Goal: Task Accomplishment & Management: Use online tool/utility

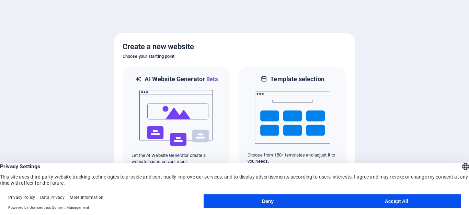
click at [366, 202] on button "Accept All" at bounding box center [396, 201] width 129 height 14
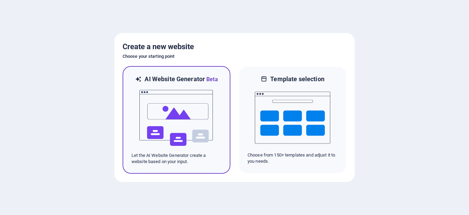
click at [166, 97] on img at bounding box center [177, 117] width 76 height 69
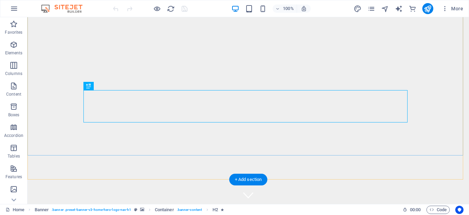
scroll to position [34, 0]
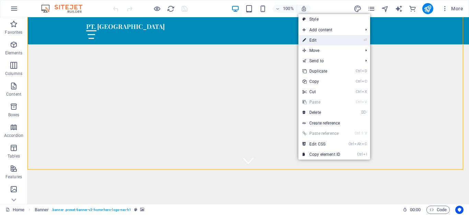
click at [314, 38] on link "⏎ Edit" at bounding box center [321, 40] width 46 height 10
select select "vh"
select select "header"
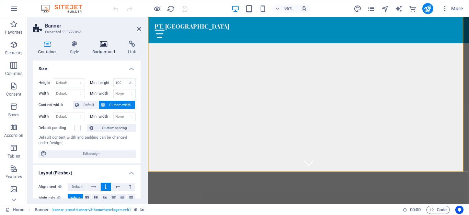
click at [105, 44] on icon at bounding box center [103, 44] width 33 height 7
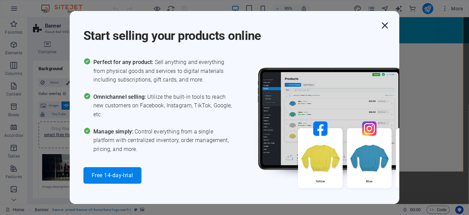
click at [387, 26] on icon "button" at bounding box center [385, 25] width 12 height 12
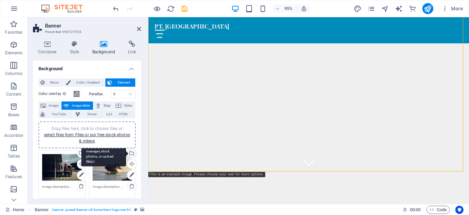
click at [131, 152] on div "Select files from the file manager, stock photos, or upload file(s)" at bounding box center [131, 153] width 10 height 10
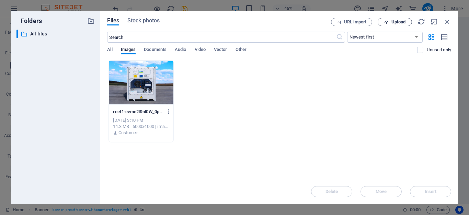
click at [389, 22] on span "Upload" at bounding box center [395, 22] width 28 height 4
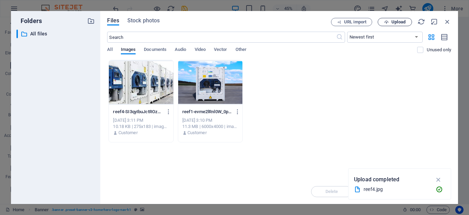
click at [396, 23] on span "Upload" at bounding box center [399, 22] width 14 height 4
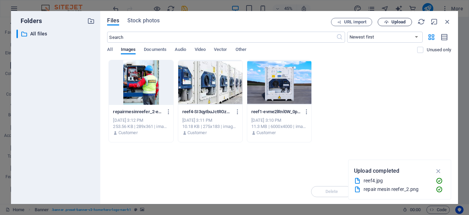
click at [401, 23] on span "Upload" at bounding box center [399, 22] width 14 height 4
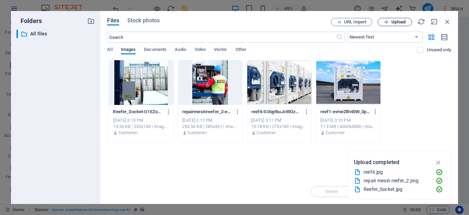
click at [387, 20] on icon "button" at bounding box center [386, 22] width 4 height 4
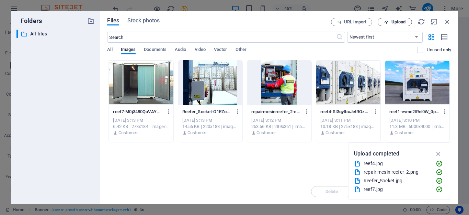
click at [387, 23] on icon "button" at bounding box center [386, 22] width 4 height 4
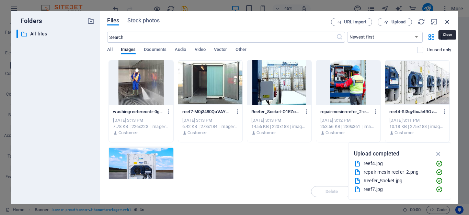
drag, startPoint x: 445, startPoint y: 22, endPoint x: 204, endPoint y: 86, distance: 250.0
click at [445, 22] on icon "button" at bounding box center [448, 22] width 8 height 8
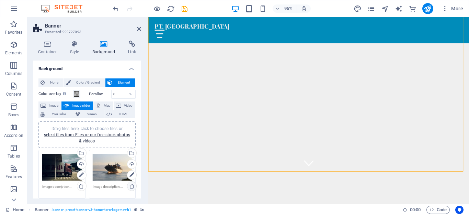
click at [129, 187] on icon at bounding box center [131, 185] width 5 height 5
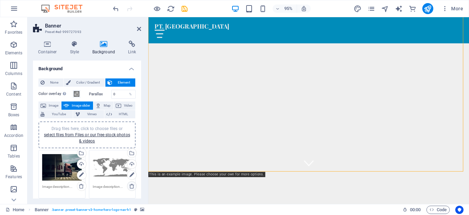
click at [129, 187] on icon at bounding box center [131, 185] width 5 height 5
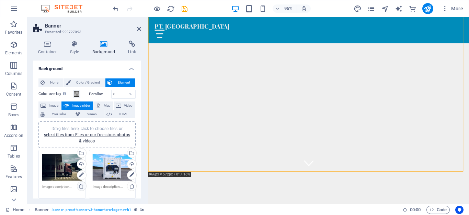
click at [79, 185] on icon at bounding box center [81, 185] width 5 height 5
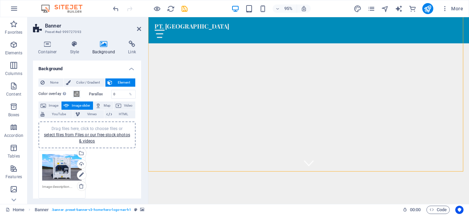
click at [101, 164] on div "Drag files here, click to choose files or select files from Files or our free s…" at bounding box center [87, 174] width 101 height 52
click at [99, 160] on div "Drag files here, click to choose files or select files from Files or our free s…" at bounding box center [87, 174] width 101 height 52
click at [118, 137] on link "select files from Files or our free stock photos & videos" at bounding box center [87, 137] width 86 height 11
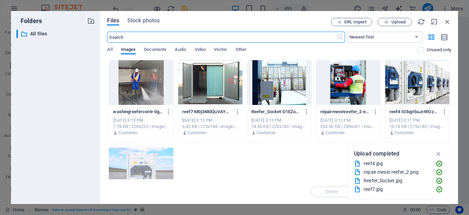
click at [408, 82] on div at bounding box center [417, 82] width 64 height 45
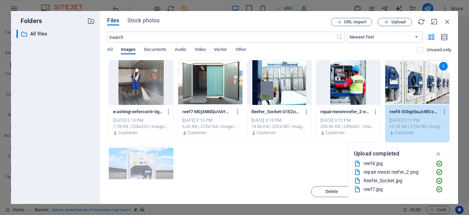
click at [408, 82] on div "1" at bounding box center [417, 82] width 64 height 45
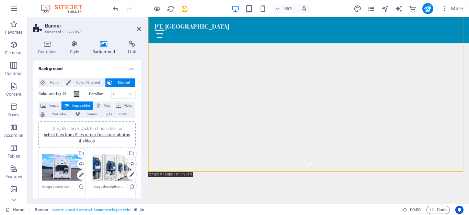
click at [104, 132] on div "Drag files here, click to choose files or select files from Files or our free s…" at bounding box center [87, 134] width 89 height 19
click at [129, 187] on icon at bounding box center [131, 185] width 5 height 5
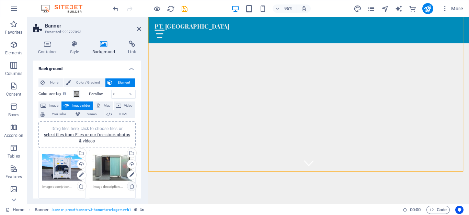
click at [130, 185] on icon at bounding box center [131, 185] width 5 height 5
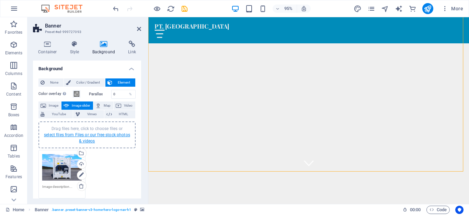
click at [112, 133] on link "select files from Files or our free stock photos & videos" at bounding box center [87, 137] width 86 height 11
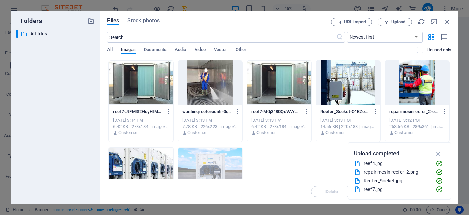
click at [419, 82] on div at bounding box center [417, 82] width 64 height 45
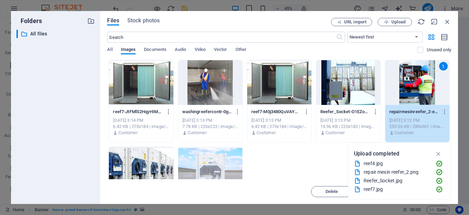
drag, startPoint x: 419, startPoint y: 82, endPoint x: 252, endPoint y: 90, distance: 166.7
click at [419, 82] on div "1" at bounding box center [417, 82] width 64 height 45
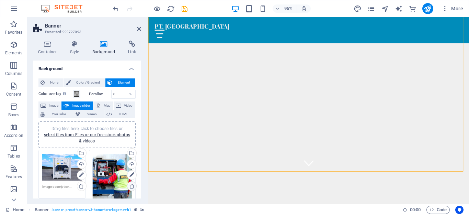
click at [129, 186] on icon at bounding box center [131, 185] width 5 height 5
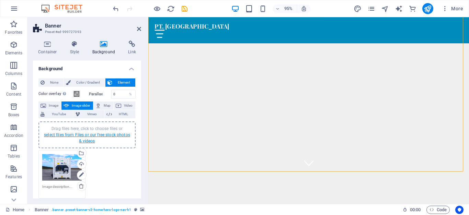
click at [84, 134] on link "select files from Files or our free stock photos & videos" at bounding box center [87, 137] width 86 height 11
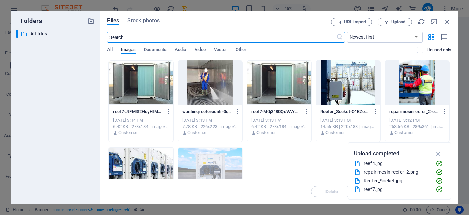
click at [359, 93] on div at bounding box center [348, 82] width 64 height 45
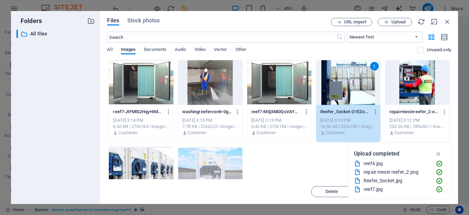
click at [359, 93] on div "1" at bounding box center [348, 82] width 64 height 45
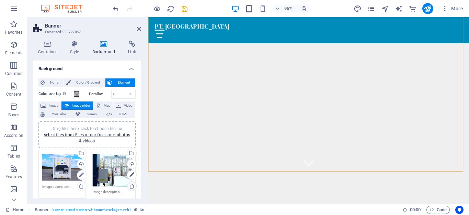
click at [129, 186] on icon at bounding box center [131, 185] width 5 height 5
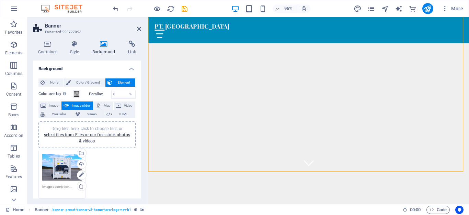
click at [58, 169] on div "Drag files here, click to choose files or select files from Files or our free s…" at bounding box center [61, 167] width 39 height 27
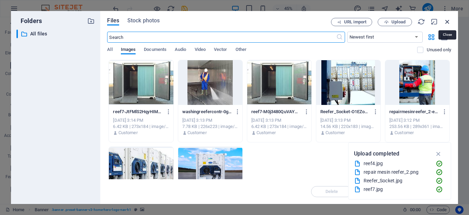
click at [449, 22] on icon "button" at bounding box center [448, 22] width 8 height 8
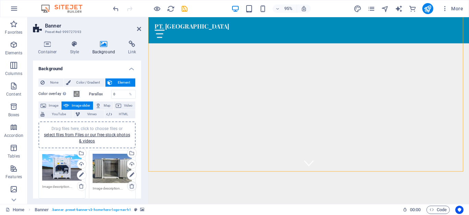
click at [131, 185] on icon at bounding box center [131, 185] width 5 height 5
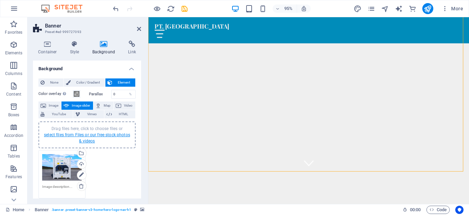
click at [110, 132] on link "select files from Files or our free stock photos & videos" at bounding box center [87, 137] width 86 height 11
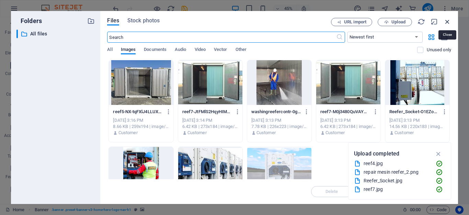
click at [447, 21] on icon "button" at bounding box center [448, 22] width 8 height 8
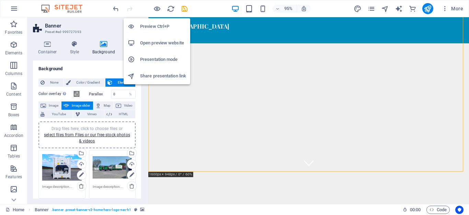
click at [157, 42] on h6 "Open preview website" at bounding box center [163, 43] width 46 height 8
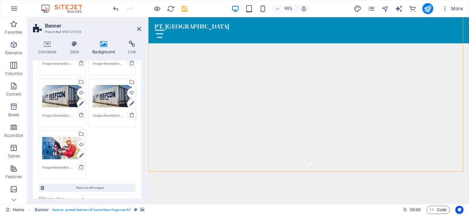
scroll to position [103, 0]
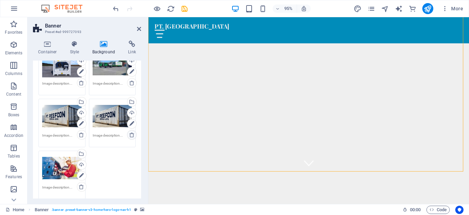
click at [130, 135] on icon at bounding box center [131, 134] width 5 height 5
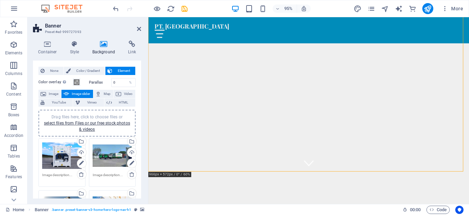
scroll to position [0, 0]
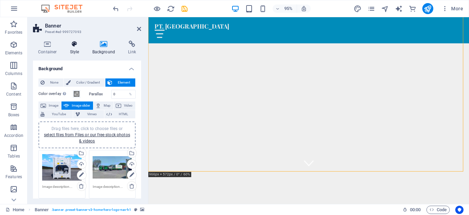
click at [71, 45] on icon at bounding box center [75, 44] width 20 height 7
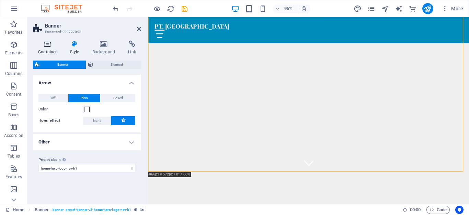
click at [47, 44] on icon at bounding box center [47, 44] width 29 height 7
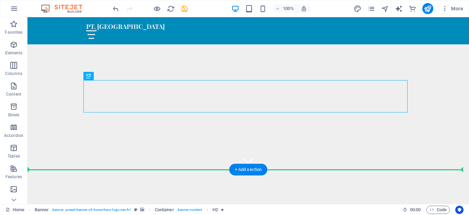
drag, startPoint x: 124, startPoint y: 100, endPoint x: 237, endPoint y: 159, distance: 127.8
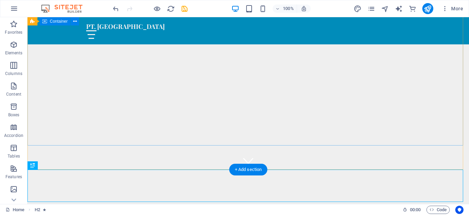
click at [212, 169] on div at bounding box center [248, 209] width 442 height 80
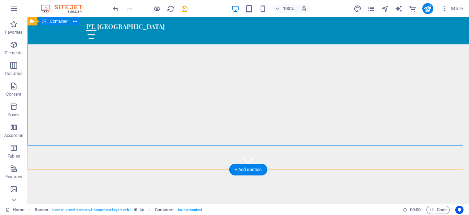
click at [239, 169] on div at bounding box center [248, 209] width 442 height 80
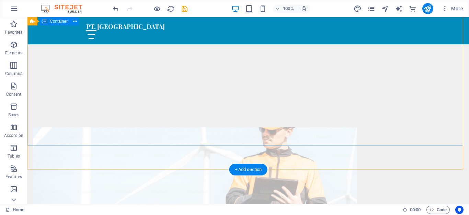
scroll to position [34, 0]
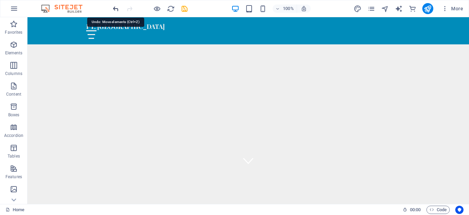
click at [114, 7] on icon "undo" at bounding box center [116, 9] width 8 height 8
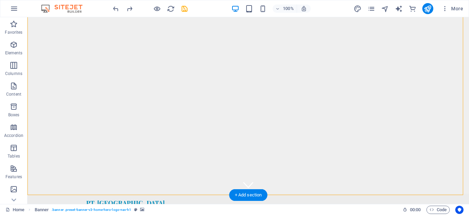
scroll to position [19, 0]
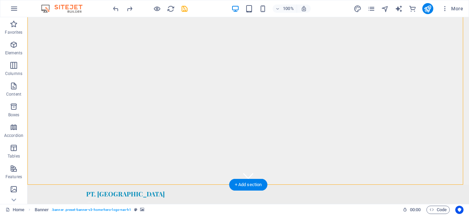
drag, startPoint x: 281, startPoint y: 166, endPoint x: 282, endPoint y: 160, distance: 6.5
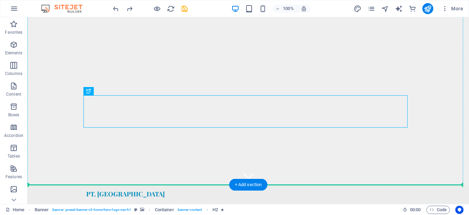
drag, startPoint x: 221, startPoint y: 103, endPoint x: 217, endPoint y: 140, distance: 37.3
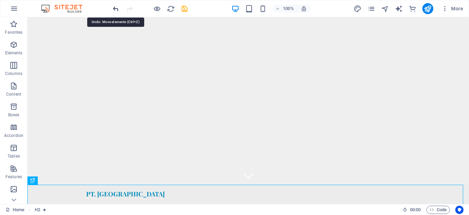
click at [113, 8] on icon "undo" at bounding box center [116, 9] width 8 height 8
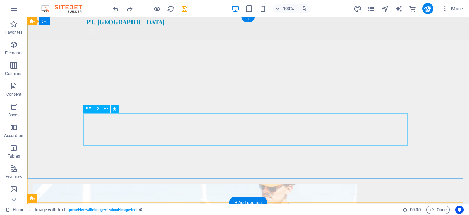
scroll to position [0, 0]
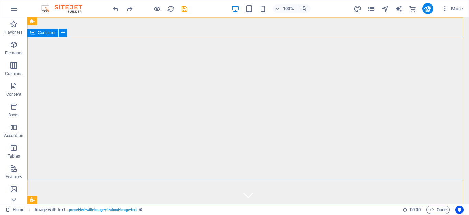
click at [46, 34] on span "Container" at bounding box center [47, 33] width 18 height 4
click at [64, 31] on icon at bounding box center [63, 32] width 4 height 7
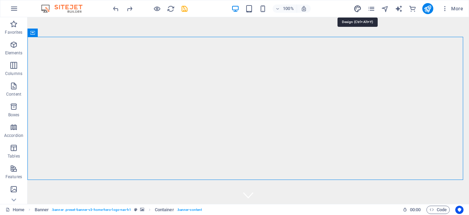
drag, startPoint x: 360, startPoint y: 9, endPoint x: 180, endPoint y: 162, distance: 237.0
click at [360, 9] on icon "design" at bounding box center [358, 9] width 8 height 8
select select "px"
select select "200"
select select "px"
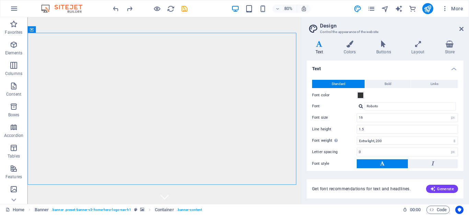
click at [65, 11] on img at bounding box center [65, 8] width 52 height 8
click at [44, 8] on img at bounding box center [65, 8] width 52 height 8
click at [462, 29] on icon at bounding box center [461, 28] width 4 height 5
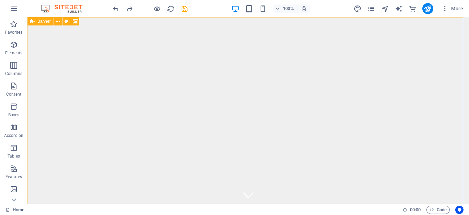
click at [43, 20] on span "Banner" at bounding box center [43, 21] width 13 height 4
click at [58, 23] on icon at bounding box center [58, 21] width 4 height 7
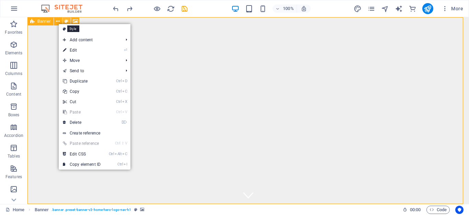
click at [67, 20] on icon at bounding box center [67, 21] width 4 height 7
select select "vh"
select select "header"
select select "preset-banner-v3-home-hero-logo-nav-h1"
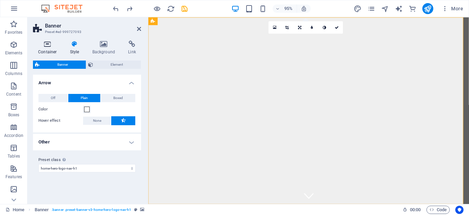
click at [49, 45] on icon at bounding box center [47, 44] width 29 height 7
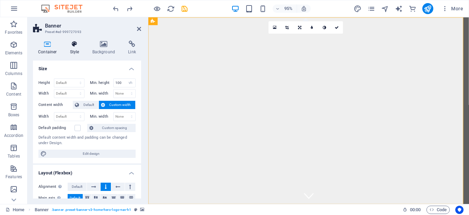
click at [73, 51] on h4 "Style" at bounding box center [76, 48] width 22 height 14
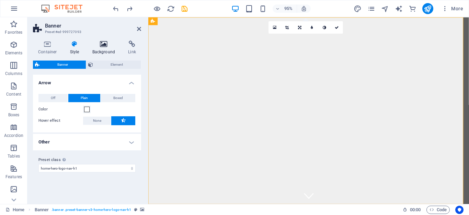
click at [106, 41] on icon at bounding box center [103, 44] width 33 height 7
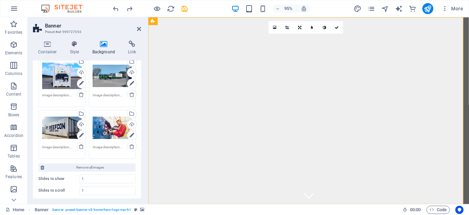
scroll to position [103, 0]
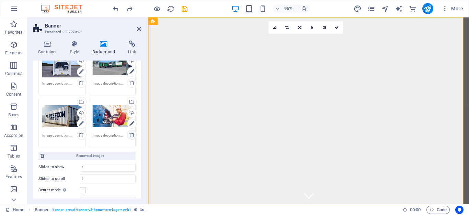
click at [129, 135] on icon at bounding box center [131, 134] width 5 height 5
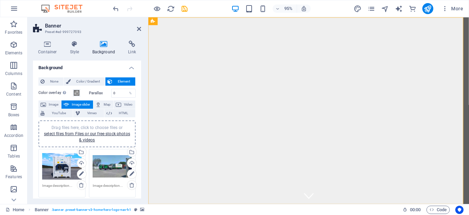
scroll to position [0, 0]
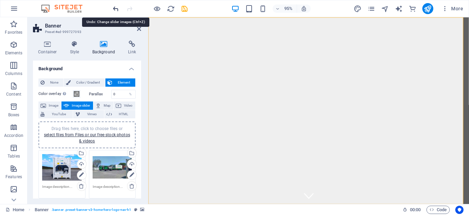
click at [114, 9] on icon "undo" at bounding box center [116, 9] width 8 height 8
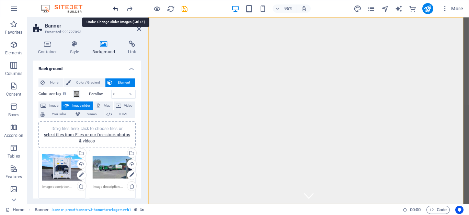
click at [114, 9] on icon "undo" at bounding box center [116, 9] width 8 height 8
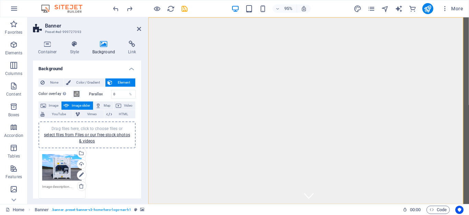
click at [104, 178] on div "Drag files here, click to choose files or select files from Files or our free s…" at bounding box center [87, 174] width 101 height 52
click at [129, 10] on icon "redo" at bounding box center [130, 9] width 8 height 8
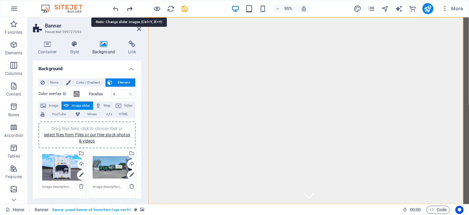
click at [129, 10] on icon "redo" at bounding box center [130, 9] width 8 height 8
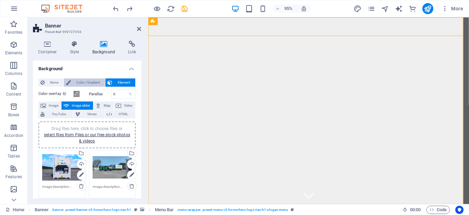
click at [95, 84] on span "Color / Gradient" at bounding box center [88, 82] width 30 height 8
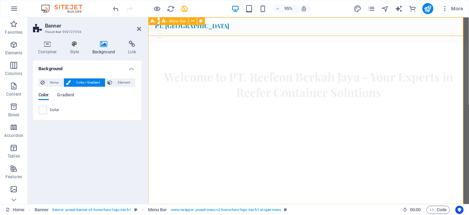
click at [254, 31] on div "PT. Reefcon Berkah Jaya Home About Us Values Services Contact" at bounding box center [317, 30] width 338 height 27
click at [43, 109] on span at bounding box center [43, 110] width 8 height 8
click at [42, 110] on span at bounding box center [43, 110] width 8 height 8
click at [46, 96] on span "Color" at bounding box center [43, 96] width 10 height 10
click at [246, 34] on div "PT. Reefcon Berkah Jaya Home About Us Values Services Contact" at bounding box center [317, 30] width 338 height 27
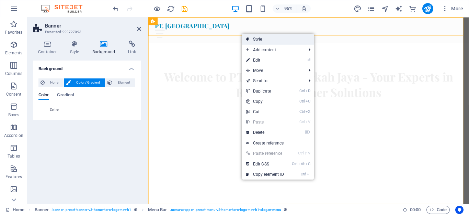
click at [269, 41] on link "Style" at bounding box center [278, 39] width 72 height 10
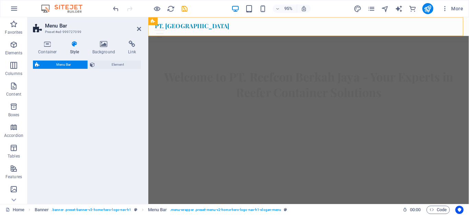
select select "rem"
select select "preset-menu-v2-home-hero-logo-nav-h1-slogan-menu"
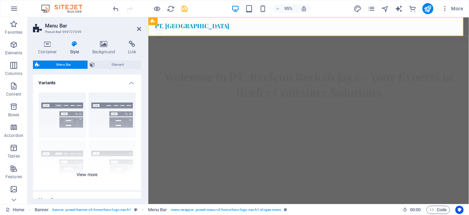
click at [52, 134] on div "Border Centered Default Fixed Loki Trigger Wide XXL" at bounding box center [87, 138] width 108 height 103
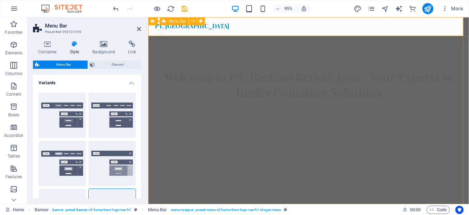
click at [273, 34] on div "PT. Reefcon Berkah Jaya Home About Us Values Services Contact" at bounding box center [317, 30] width 338 height 27
click at [101, 45] on icon at bounding box center [103, 44] width 33 height 7
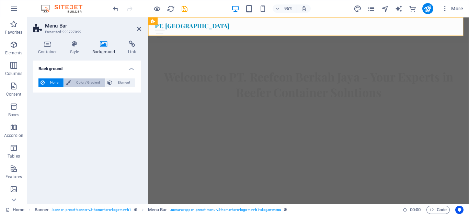
click at [88, 84] on span "Color / Gradient" at bounding box center [88, 82] width 30 height 8
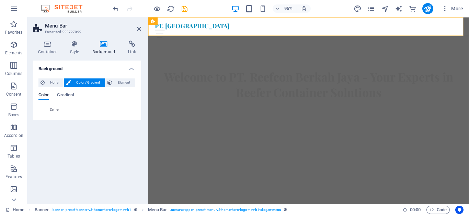
click at [41, 107] on span at bounding box center [43, 110] width 8 height 8
click at [66, 95] on span "Gradient" at bounding box center [65, 96] width 17 height 10
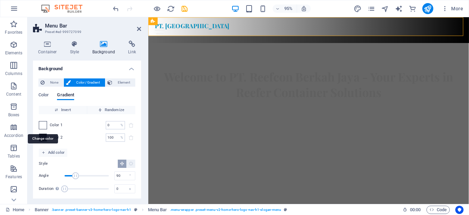
click at [40, 125] on span at bounding box center [43, 125] width 8 height 8
click at [54, 126] on span "Color 1" at bounding box center [56, 124] width 13 height 5
click at [43, 126] on span at bounding box center [43, 125] width 8 height 8
drag, startPoint x: 43, startPoint y: 126, endPoint x: 75, endPoint y: 135, distance: 32.4
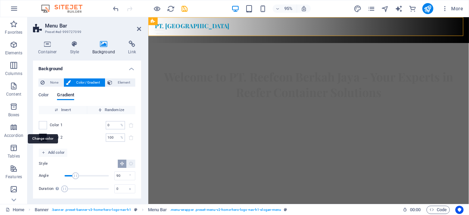
click at [75, 135] on div "Color 2 100 % ​" at bounding box center [87, 137] width 97 height 8
drag, startPoint x: 45, startPoint y: 126, endPoint x: 41, endPoint y: 136, distance: 10.8
click at [41, 136] on span at bounding box center [43, 138] width 8 height 8
click at [44, 125] on span at bounding box center [43, 125] width 8 height 8
click at [42, 123] on span at bounding box center [43, 125] width 8 height 8
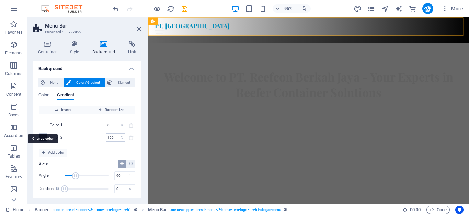
click at [42, 123] on span at bounding box center [43, 125] width 8 height 8
click at [200, 34] on div "PT. Reefcon Berkah Jaya Home About Us Values Services Contact" at bounding box center [317, 30] width 338 height 27
click at [52, 83] on span "None" at bounding box center [54, 82] width 15 height 8
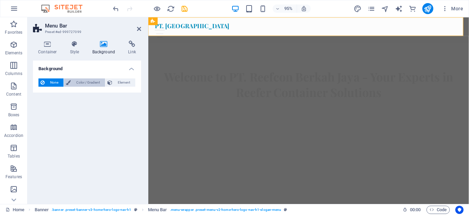
click at [79, 80] on span "Color / Gradient" at bounding box center [88, 82] width 30 height 8
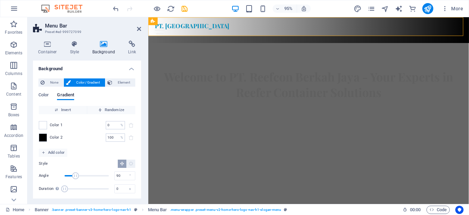
click at [56, 125] on span "Color 1" at bounding box center [56, 124] width 13 height 5
click at [117, 126] on div "0 % ​" at bounding box center [115, 125] width 19 height 8
click at [45, 123] on span at bounding box center [43, 125] width 8 height 8
click at [43, 123] on span at bounding box center [43, 125] width 8 height 8
click at [41, 123] on span at bounding box center [43, 125] width 8 height 8
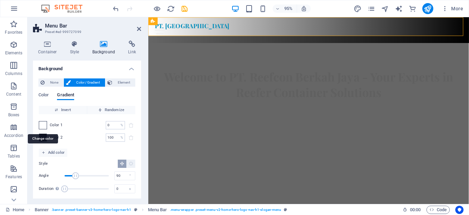
click at [41, 123] on span at bounding box center [43, 125] width 8 height 8
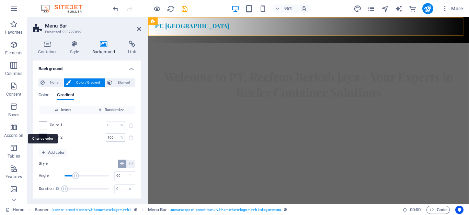
click at [41, 123] on span at bounding box center [43, 125] width 8 height 8
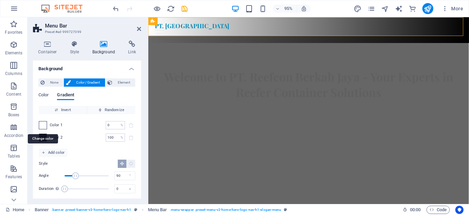
click at [41, 123] on span at bounding box center [43, 125] width 8 height 8
click at [125, 79] on span "Element" at bounding box center [123, 82] width 19 height 8
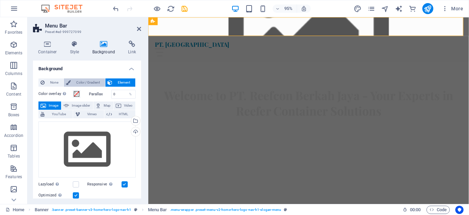
click at [84, 82] on span "Color / Gradient" at bounding box center [88, 82] width 30 height 8
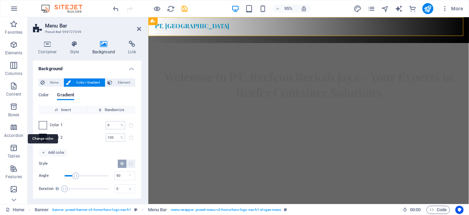
click at [43, 125] on span at bounding box center [43, 125] width 8 height 8
click at [45, 136] on span at bounding box center [43, 138] width 8 height 8
click at [44, 124] on span at bounding box center [43, 125] width 8 height 8
click at [55, 151] on span "Add color" at bounding box center [53, 152] width 23 height 8
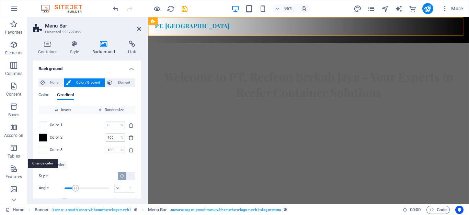
click at [41, 150] on span at bounding box center [43, 150] width 8 height 8
click at [128, 150] on icon "delete" at bounding box center [130, 149] width 5 height 5
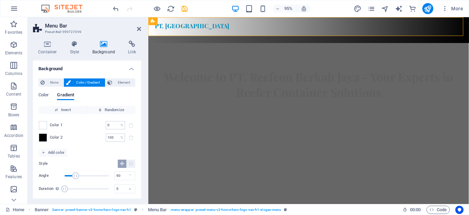
scroll to position [4, 0]
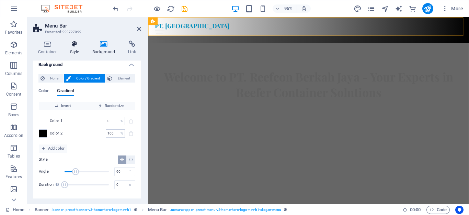
click at [72, 45] on icon at bounding box center [75, 44] width 20 height 7
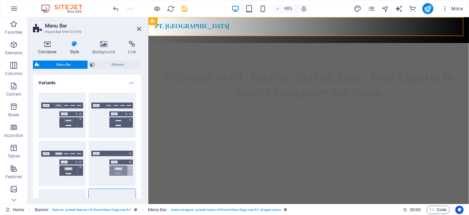
click at [50, 44] on icon at bounding box center [47, 44] width 29 height 7
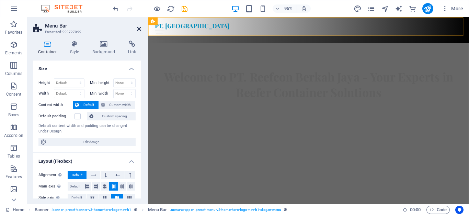
click at [138, 27] on icon at bounding box center [139, 28] width 4 height 5
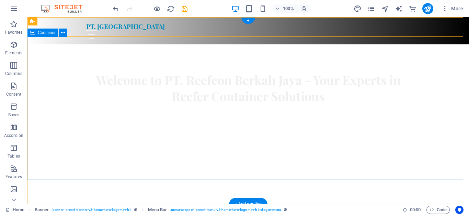
click at [174, 87] on div "Welcome to PT. Reefcon Berkah Jaya - Your Experts in Reefer Container Solutions" at bounding box center [248, 90] width 442 height 93
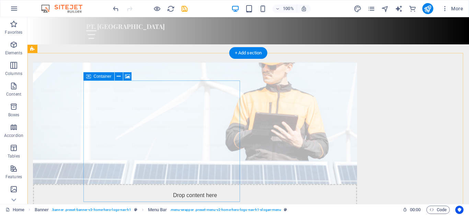
scroll to position [172, 0]
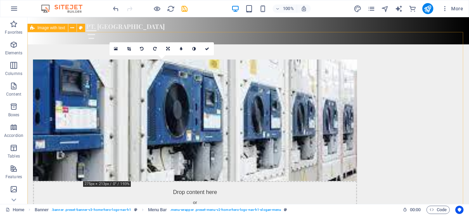
click at [429, 93] on div "Drop content here or Add elements Paste clipboard About Us At PT. Reefcon Berka…" at bounding box center [248, 191] width 442 height 319
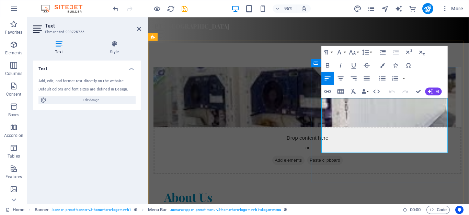
drag, startPoint x: 331, startPoint y: 106, endPoint x: 412, endPoint y: 158, distance: 96.5
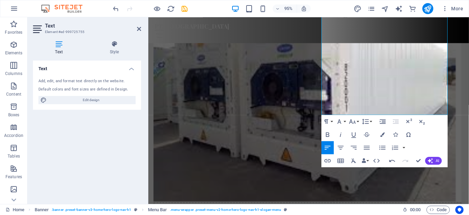
scroll to position [343, 0]
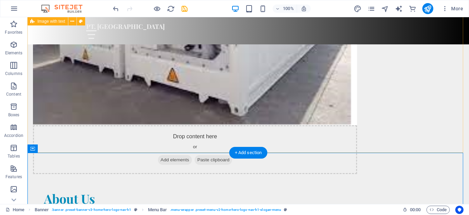
click at [423, 116] on div "Drop content here or Add elements Paste clipboard About Us Berdasarkan pengalam…" at bounding box center [248, 104] width 442 height 489
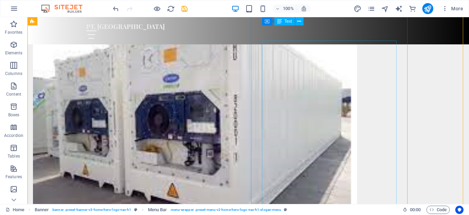
scroll to position [206, 0]
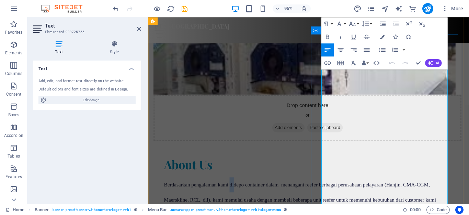
drag, startPoint x: 404, startPoint y: 76, endPoint x: 400, endPoint y: 74, distance: 4.1
click at [285, 190] on span "Berdasarkan pengalaman kami didepo container dalam" at bounding box center [225, 193] width 121 height 6
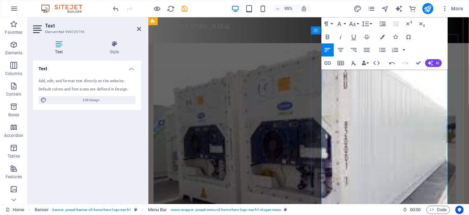
drag, startPoint x: 343, startPoint y: 91, endPoint x: 336, endPoint y: 91, distance: 7.2
click at [365, 50] on icon "button" at bounding box center [367, 50] width 8 height 8
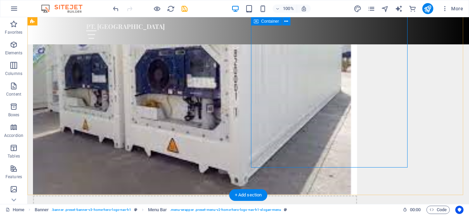
scroll to position [230, 0]
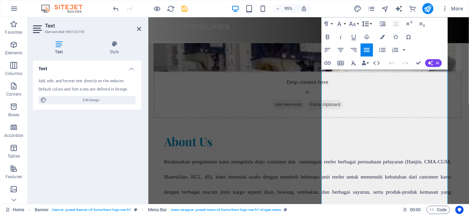
click at [370, 21] on button "Line Height" at bounding box center [367, 23] width 12 height 13
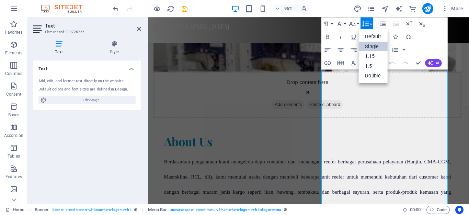
click at [372, 44] on link "Single" at bounding box center [373, 46] width 29 height 10
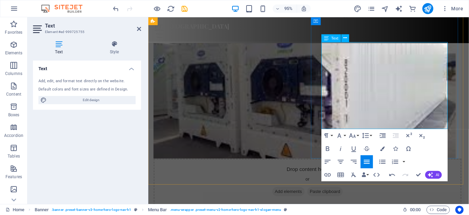
click at [347, 38] on icon at bounding box center [345, 38] width 3 height 7
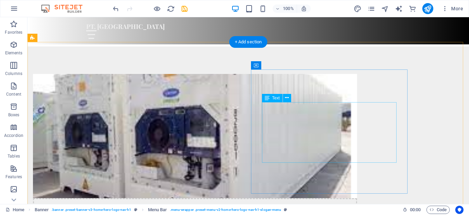
scroll to position [162, 0]
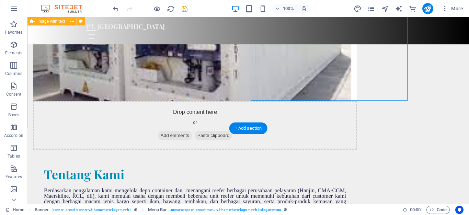
scroll to position [255, 0]
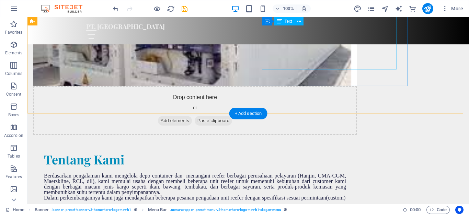
click at [337, 173] on div "Berdasarkan pengalaman kami mengelola depo container dan menangani reefer berba…" at bounding box center [195, 186] width 302 height 27
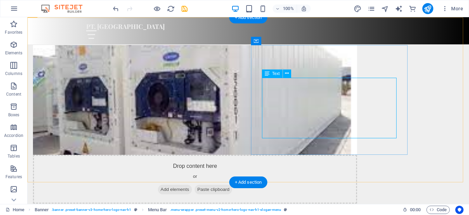
scroll to position [152, 0]
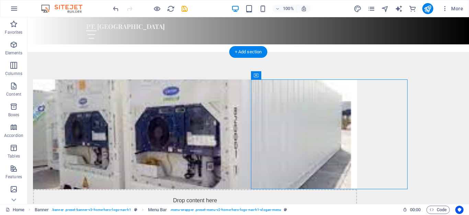
drag, startPoint x: 317, startPoint y: 88, endPoint x: 320, endPoint y: 72, distance: 16.5
click at [320, 72] on div "Drop content here or Add elements Paste clipboard Tentang Kami Berdasarkan peng…" at bounding box center [248, 199] width 442 height 295
drag, startPoint x: 314, startPoint y: 86, endPoint x: 318, endPoint y: 70, distance: 16.6
click at [318, 70] on div "Drop content here or Add elements Paste clipboard Tentang Kami Berdasarkan peng…" at bounding box center [248, 199] width 442 height 295
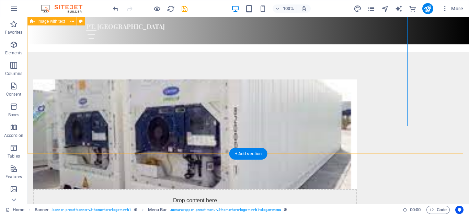
scroll to position [220, 0]
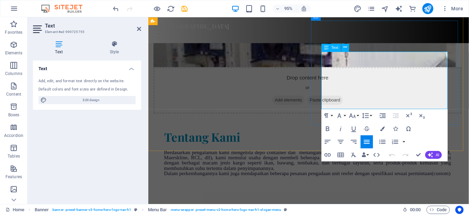
click at [384, 179] on p "Dalam perkembangannya kami juga mendapatkan beberapa pesanan pengadaan unit ree…" at bounding box center [316, 181] width 302 height 5
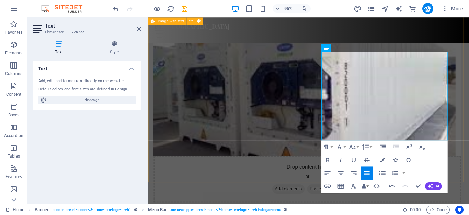
click at [295, 176] on div "Drop content here or Add elements Paste clipboard Tentang Kami Berdasarkan peng…" at bounding box center [317, 168] width 338 height 350
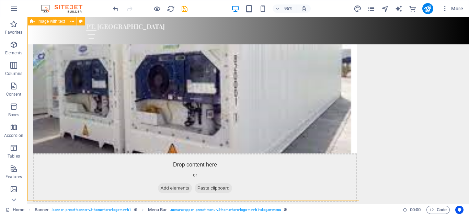
scroll to position [211, 0]
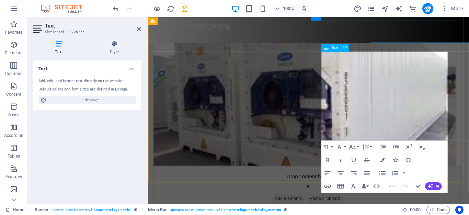
scroll to position [220, 0]
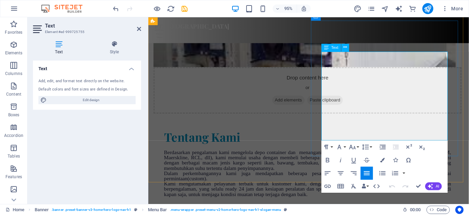
click at [381, 179] on p "Dalam perkembangannya kami juga mendapatkan beberapa pesanan pengadaan unit ree…" at bounding box center [316, 184] width 302 height 11
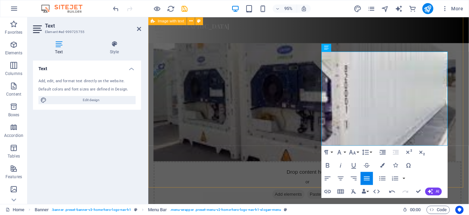
click at [292, 182] on div "Drop content here or Add elements Paste clipboard Tentang Kami Berdasarkan peng…" at bounding box center [317, 173] width 338 height 361
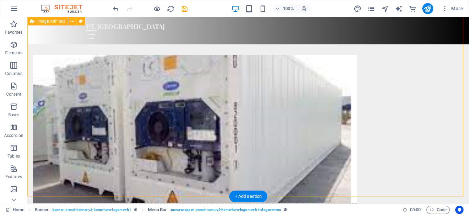
scroll to position [211, 0]
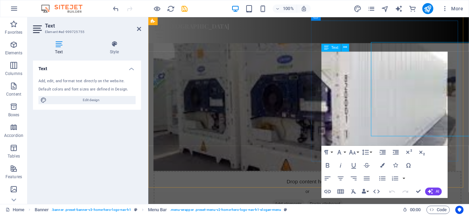
scroll to position [220, 0]
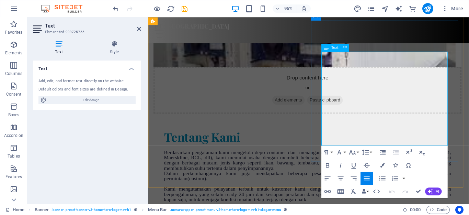
click at [451, 178] on span "Dalam perkembangannya kami juga mendapatkan beberapa pesanan pengadaan unit ree…" at bounding box center [316, 183] width 302 height 11
click at [450, 157] on p "Berdasarkan pengalaman kami mengelola depo container dan menangani reefer berba…" at bounding box center [316, 168] width 302 height 22
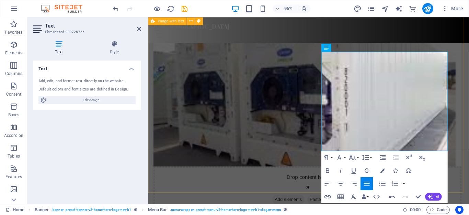
click at [269, 136] on figure at bounding box center [316, 98] width 324 height 154
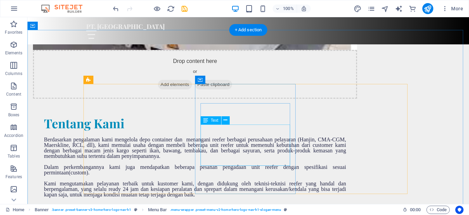
scroll to position [382, 0]
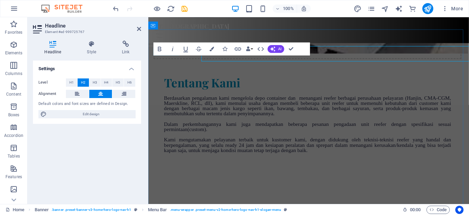
scroll to position [392, 0]
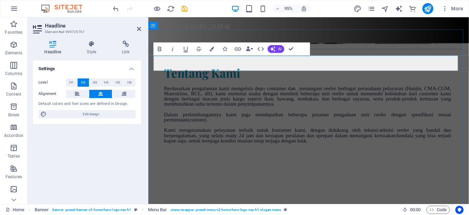
drag, startPoint x: 343, startPoint y: 68, endPoint x: 376, endPoint y: 69, distance: 33.3
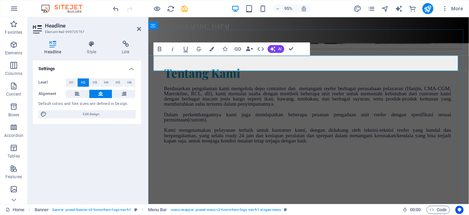
drag, startPoint x: 337, startPoint y: 65, endPoint x: 253, endPoint y: 65, distance: 83.5
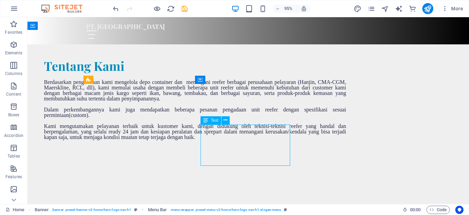
scroll to position [382, 0]
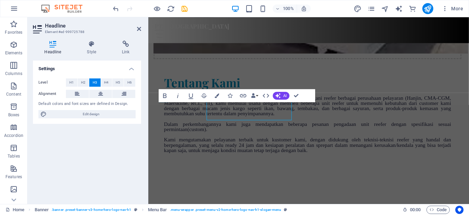
scroll to position [392, 0]
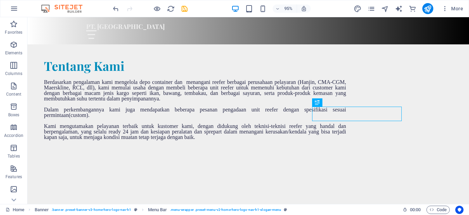
scroll to position [382, 0]
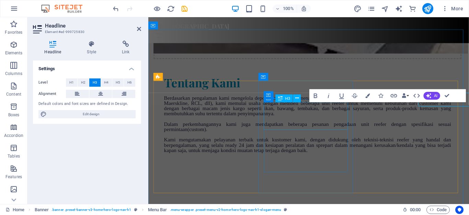
scroll to position [392, 0]
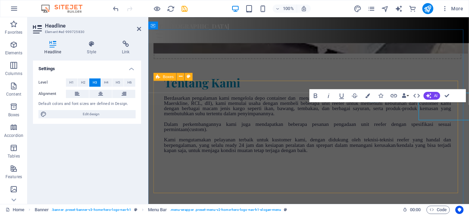
scroll to position [392, 0]
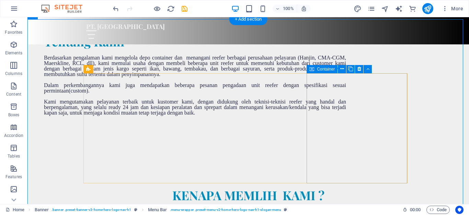
scroll to position [382, 0]
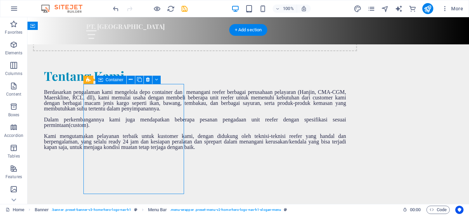
drag, startPoint x: 173, startPoint y: 94, endPoint x: 140, endPoint y: 96, distance: 32.7
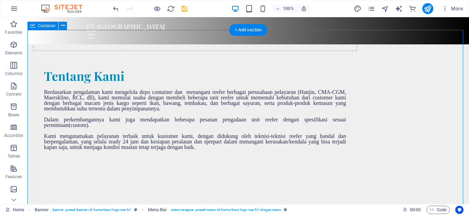
click at [274, 22] on div "PT. Reefcon Berkah Jaya Home About Us Values Services Contact" at bounding box center [248, 30] width 442 height 27
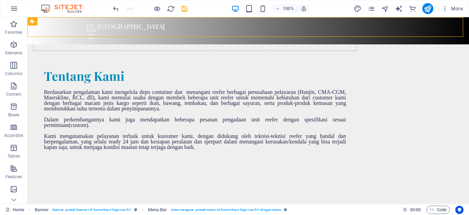
click at [281, 33] on div "PT. Reefcon Berkah Jaya Home About Us Values Services Contact" at bounding box center [248, 30] width 442 height 27
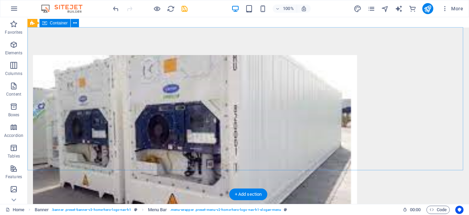
scroll to position [0, 0]
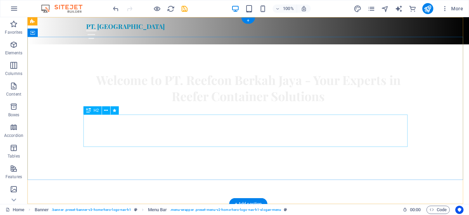
click at [159, 104] on div "Welcome to PT. Reefcon Berkah Jaya - Your Experts in Reefer Container Solutions" at bounding box center [248, 88] width 324 height 32
click at [244, 104] on div "Welcome to PT. Reefcon Berkah Jaya - Your Experts in Reefer Container Solutions" at bounding box center [248, 88] width 324 height 32
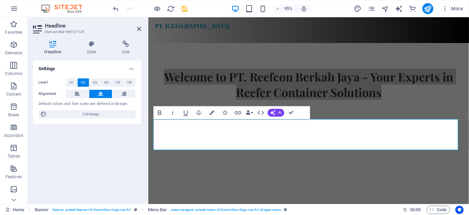
click at [75, 149] on div "Settings Level H1 H2 H3 H4 H5 H6 Alignment Default colors and font sizes are de…" at bounding box center [87, 129] width 108 height 138
click at [88, 44] on icon at bounding box center [92, 44] width 32 height 7
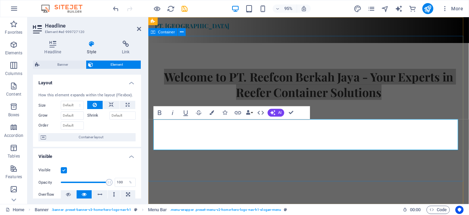
click at [204, 62] on div "Welcome to PT. Reefcon Berkah Jaya - Your Experts in Reefer Container Solutions" at bounding box center [317, 90] width 338 height 93
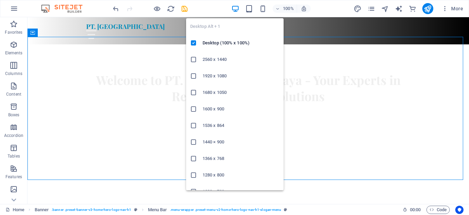
click at [236, 6] on icon "button" at bounding box center [235, 9] width 8 height 8
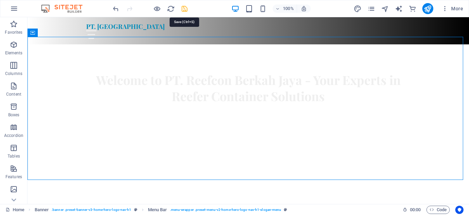
click at [187, 9] on icon "save" at bounding box center [185, 9] width 8 height 8
click at [183, 11] on icon "save" at bounding box center [185, 9] width 8 height 8
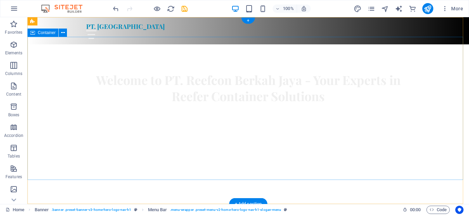
click at [198, 101] on div "Welcome to PT. Reefcon Berkah Jaya - Your Experts in Reefer Container Solutions" at bounding box center [248, 90] width 442 height 93
click at [47, 34] on span "Container" at bounding box center [47, 33] width 18 height 4
click at [61, 33] on icon at bounding box center [63, 32] width 4 height 7
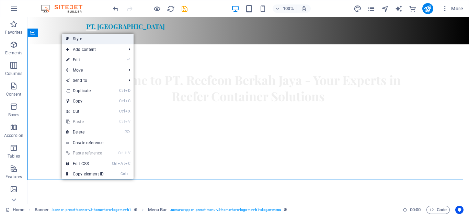
click at [79, 40] on link "Style" at bounding box center [98, 39] width 72 height 10
select select "preset-banner-v3-home-hero-logo-nav-h1"
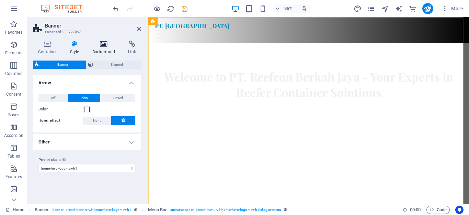
click at [104, 46] on icon at bounding box center [103, 44] width 33 height 7
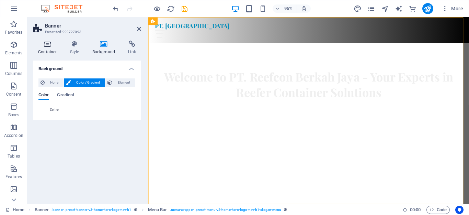
click at [42, 48] on h4 "Container" at bounding box center [49, 48] width 32 height 14
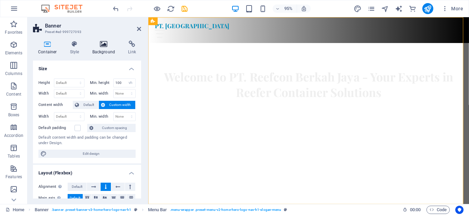
click at [107, 43] on icon at bounding box center [103, 44] width 33 height 7
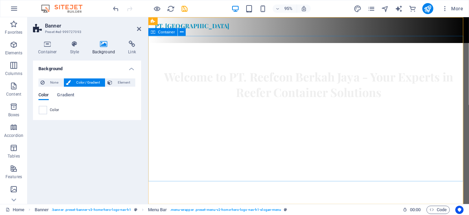
click at [340, 98] on div "Welcome to PT. Reefcon Berkah Jaya - Your Experts in Reefer Container Solutions" at bounding box center [317, 90] width 338 height 93
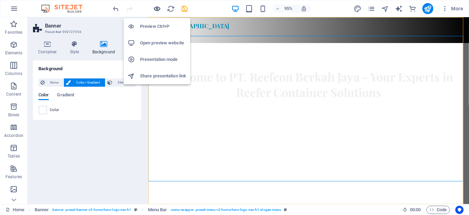
click at [158, 8] on icon "button" at bounding box center [157, 9] width 8 height 8
click at [157, 8] on icon "button" at bounding box center [157, 9] width 8 height 8
click at [156, 24] on h6 "Preview Ctrl+P" at bounding box center [163, 26] width 46 height 8
click at [155, 27] on h6 "Preview Ctrl+P" at bounding box center [163, 26] width 46 height 8
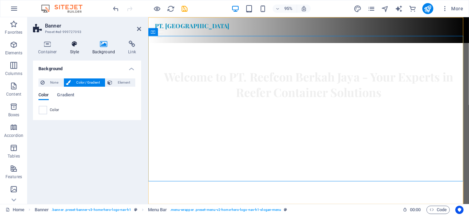
click at [76, 47] on h4 "Style" at bounding box center [76, 48] width 22 height 14
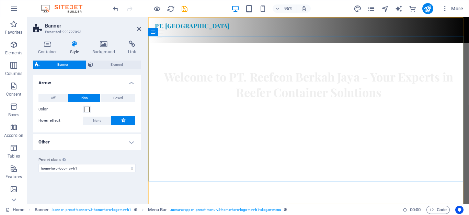
click at [71, 67] on span "Banner" at bounding box center [63, 64] width 42 height 8
click at [105, 46] on icon at bounding box center [103, 44] width 33 height 7
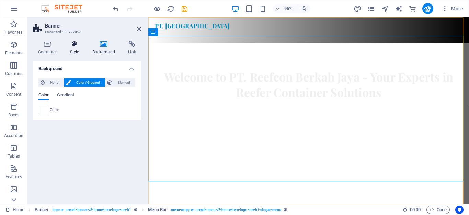
click at [72, 46] on icon at bounding box center [75, 44] width 20 height 7
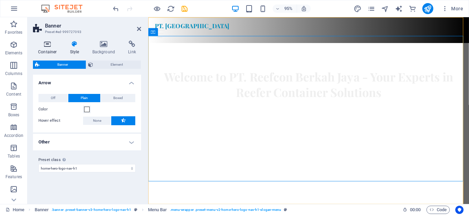
click at [48, 46] on icon at bounding box center [47, 44] width 29 height 7
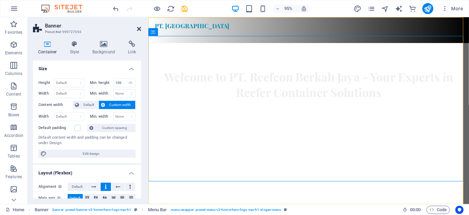
click at [138, 27] on icon at bounding box center [139, 28] width 4 height 5
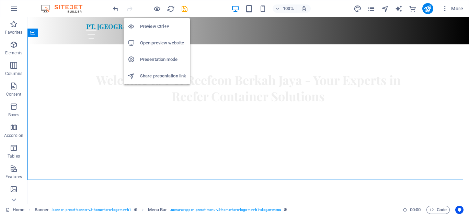
click at [154, 24] on h6 "Preview Ctrl+P" at bounding box center [163, 26] width 46 height 8
click at [166, 28] on h6 "Preview Ctrl+P" at bounding box center [163, 26] width 46 height 8
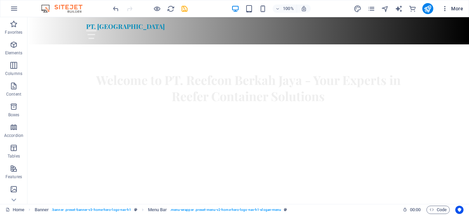
click at [448, 11] on icon "button" at bounding box center [445, 8] width 7 height 7
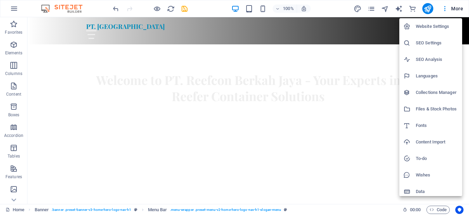
click at [314, 81] on div at bounding box center [234, 107] width 469 height 215
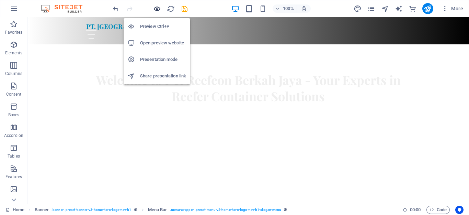
click at [156, 8] on icon "button" at bounding box center [157, 9] width 8 height 8
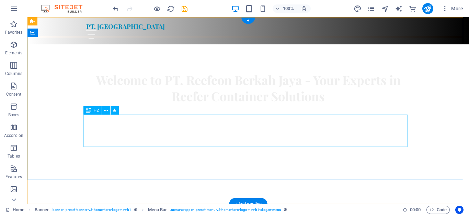
click at [180, 104] on div "Welcome to PT. Reefcon Berkah Jaya - Your Experts in Reefer Container Solutions" at bounding box center [248, 88] width 324 height 32
click at [191, 72] on div "Welcome to PT. Reefcon Berkah Jaya - Your Experts in Reefer Container Solutions" at bounding box center [248, 90] width 442 height 93
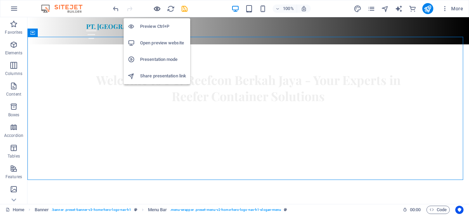
click at [158, 8] on icon "button" at bounding box center [157, 9] width 8 height 8
click at [164, 43] on h6 "Open preview website" at bounding box center [163, 43] width 46 height 8
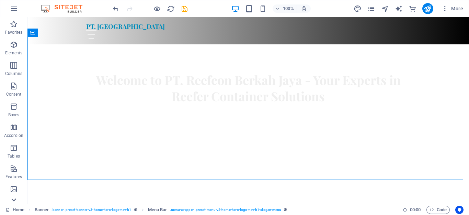
click at [10, 200] on icon at bounding box center [14, 200] width 10 height 10
click at [15, 8] on icon "button" at bounding box center [14, 8] width 8 height 8
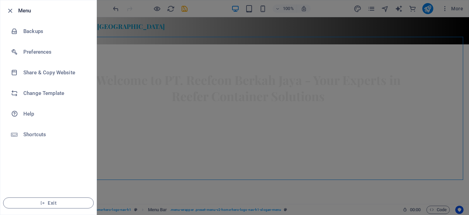
click at [214, 13] on div at bounding box center [234, 107] width 469 height 215
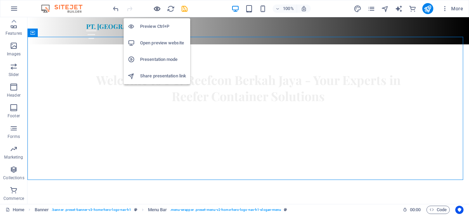
click at [156, 8] on icon "button" at bounding box center [157, 9] width 8 height 8
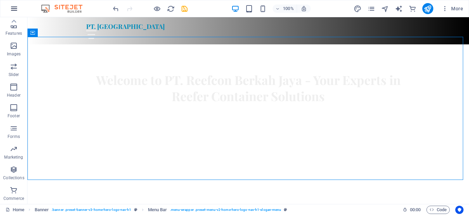
click at [14, 8] on icon "button" at bounding box center [14, 8] width 8 height 8
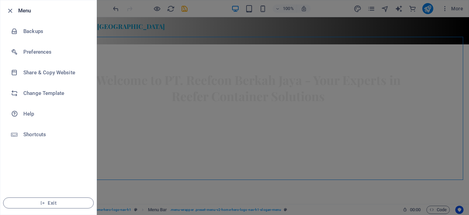
click at [180, 94] on div at bounding box center [234, 107] width 469 height 215
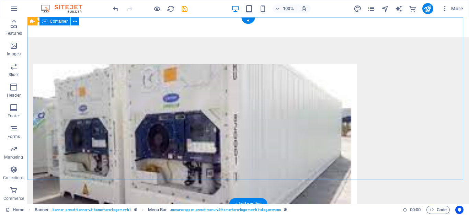
scroll to position [0, 0]
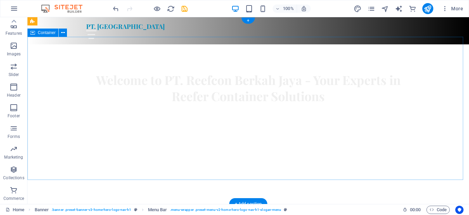
click at [421, 81] on div "Welcome to PT. Reefcon Berkah Jaya - Your Experts in Reefer Container Solutions" at bounding box center [248, 90] width 442 height 93
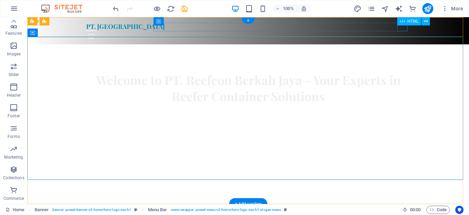
click at [406, 30] on div at bounding box center [248, 34] width 324 height 9
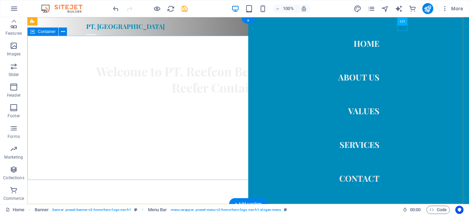
click at [234, 87] on div "Welcome to PT. Reefcon Berkah Jaya - Your Experts in Reefer Container Solutions" at bounding box center [248, 82] width 442 height 93
click at [134, 72] on div "Welcome to PT. Reefcon Berkah Jaya - Your Experts in Reefer Container Solutions" at bounding box center [248, 82] width 442 height 93
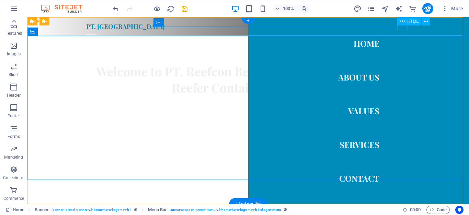
click at [97, 30] on div at bounding box center [91, 34] width 10 height 9
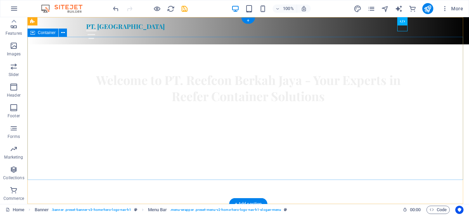
click at [446, 56] on div "Welcome to PT. Reefcon Berkah Jaya - Your Experts in Reefer Container Solutions" at bounding box center [248, 90] width 442 height 93
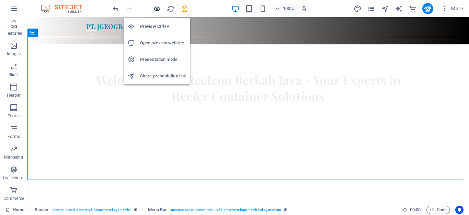
click at [156, 7] on icon "button" at bounding box center [157, 9] width 8 height 8
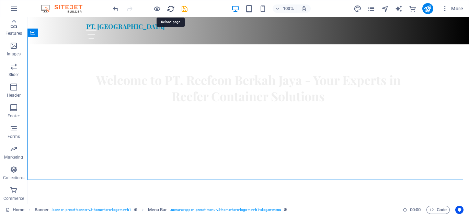
click at [170, 8] on icon "reload" at bounding box center [171, 9] width 8 height 8
click at [168, 5] on icon "reload" at bounding box center [171, 9] width 8 height 8
click at [170, 8] on icon "reload" at bounding box center [171, 9] width 8 height 8
click at [15, 10] on icon "button" at bounding box center [14, 8] width 8 height 8
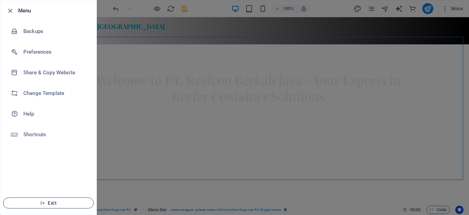
click at [37, 202] on span "Exit" at bounding box center [48, 202] width 79 height 5
click at [56, 202] on span "Exit" at bounding box center [48, 202] width 79 height 5
click at [11, 10] on icon "button" at bounding box center [10, 11] width 8 height 8
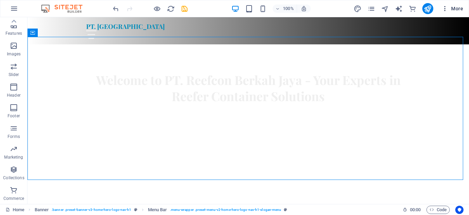
click at [445, 8] on icon "button" at bounding box center [445, 8] width 7 height 7
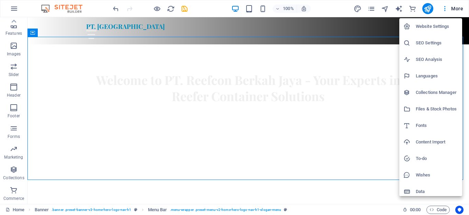
click at [14, 7] on div at bounding box center [234, 107] width 469 height 215
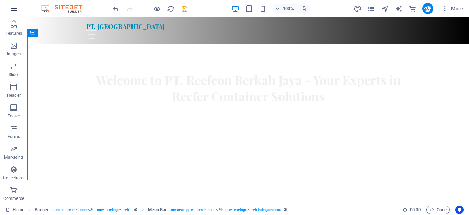
click at [12, 8] on icon "button" at bounding box center [14, 8] width 8 height 8
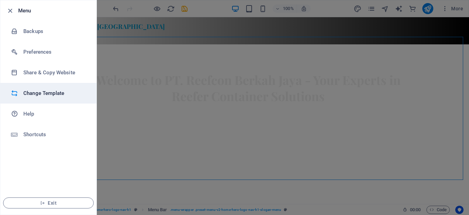
click at [54, 94] on h6 "Change Template" at bounding box center [55, 93] width 64 height 8
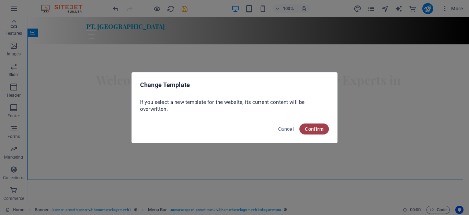
click at [320, 128] on span "Confirm" at bounding box center [314, 128] width 19 height 5
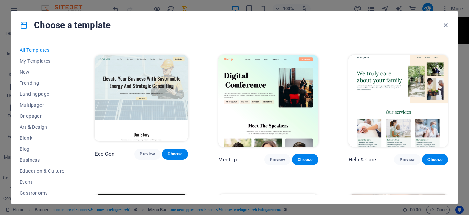
scroll to position [687, 0]
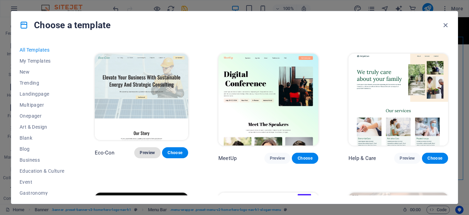
click at [150, 150] on span "Preview" at bounding box center [147, 152] width 15 height 5
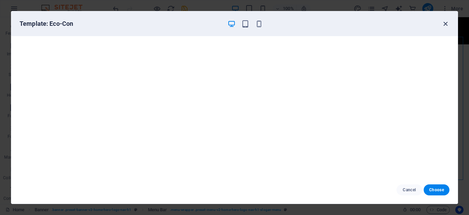
click at [446, 24] on icon "button" at bounding box center [446, 24] width 8 height 8
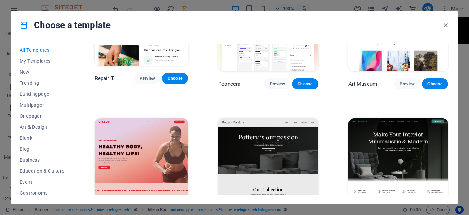
scroll to position [0, 0]
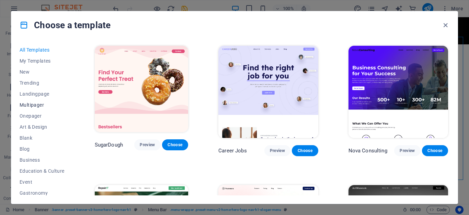
click at [35, 104] on span "Multipager" at bounding box center [42, 104] width 45 height 5
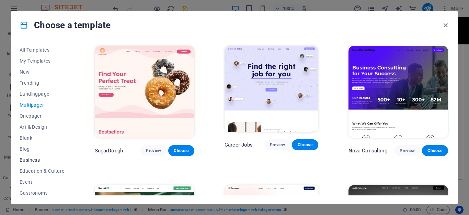
click at [31, 161] on span "Business" at bounding box center [42, 159] width 45 height 5
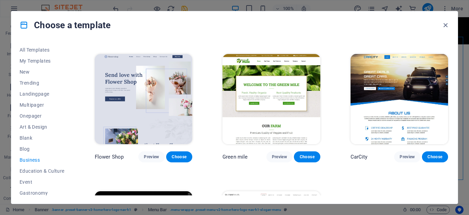
scroll to position [137, 0]
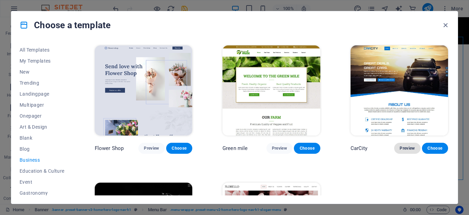
click at [406, 148] on span "Preview" at bounding box center [407, 147] width 15 height 5
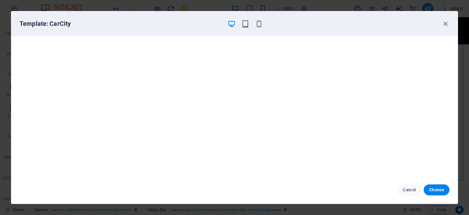
click at [230, 26] on icon "button" at bounding box center [232, 24] width 8 height 8
click at [434, 189] on span "Choose" at bounding box center [436, 189] width 15 height 5
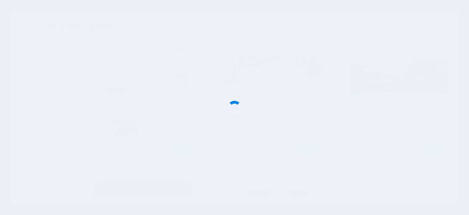
click at [222, 112] on div at bounding box center [234, 107] width 469 height 215
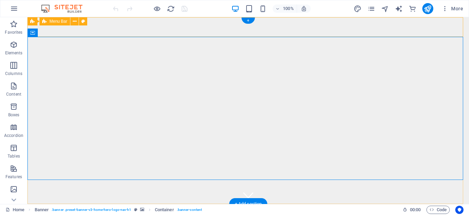
click at [87, 204] on div "PT. Reefcon Berkah Jaya Home About Us Values Services Contact" at bounding box center [248, 217] width 442 height 27
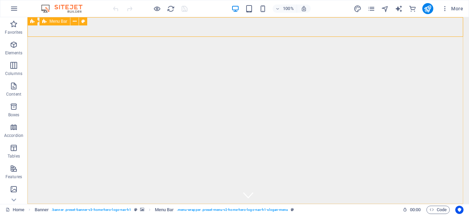
click at [60, 22] on span "Menu Bar" at bounding box center [58, 21] width 18 height 4
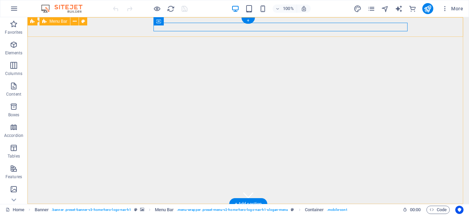
click at [155, 204] on div "PT. Reefcon Berkah Jaya Home About Us Values Services Contact" at bounding box center [248, 217] width 442 height 27
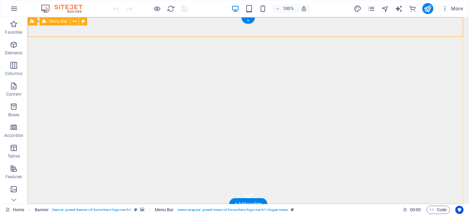
click at [79, 204] on div "PT. Reefcon Berkah Jaya Home About Us Values Services Contact" at bounding box center [248, 217] width 442 height 27
click at [82, 23] on icon at bounding box center [83, 21] width 4 height 7
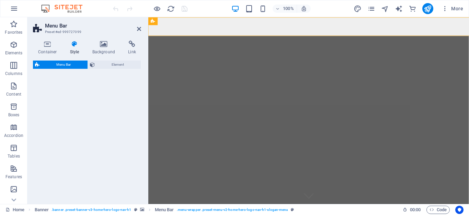
select select "rem"
select select "preset-menu-v2-home-hero-logo-nav-h1-slogan-menu"
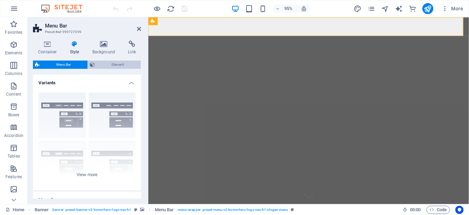
click at [94, 64] on icon at bounding box center [92, 64] width 5 height 8
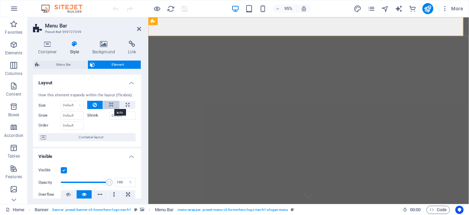
click at [109, 105] on icon at bounding box center [111, 105] width 5 height 8
click at [121, 104] on button at bounding box center [127, 105] width 15 height 8
type input "100"
select select "%"
click at [95, 106] on icon at bounding box center [95, 105] width 4 height 8
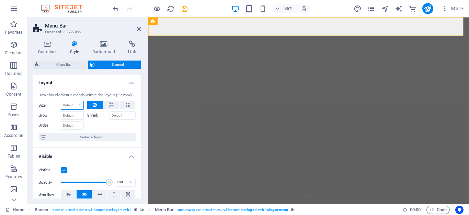
click at [77, 105] on select "Default auto px % 1/1 1/2 1/3 1/4 1/5 1/6 1/7 1/8 1/9 1/10" at bounding box center [72, 105] width 22 height 8
click at [107, 101] on button at bounding box center [111, 105] width 16 height 8
click at [79, 106] on select "Default auto px % 1/1 1/2 1/3 1/4 1/5 1/6 1/7 1/8 1/9 1/10" at bounding box center [72, 105] width 22 height 8
click at [61, 101] on select "Default auto px % 1/1 1/2 1/3 1/4 1/5 1/6 1/7 1/8 1/9 1/10" at bounding box center [72, 105] width 22 height 8
select select "DISABLED_OPTION_VALUE"
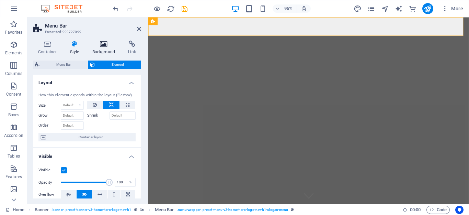
click at [102, 46] on icon at bounding box center [103, 44] width 33 height 7
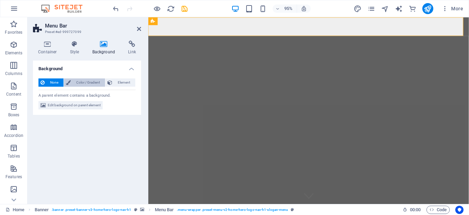
click at [86, 81] on span "Color / Gradient" at bounding box center [88, 82] width 30 height 8
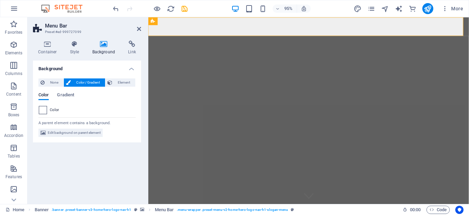
click at [43, 109] on span at bounding box center [43, 110] width 8 height 8
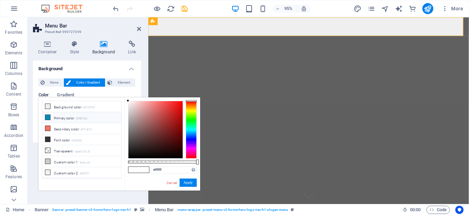
click at [48, 116] on icon at bounding box center [47, 117] width 5 height 5
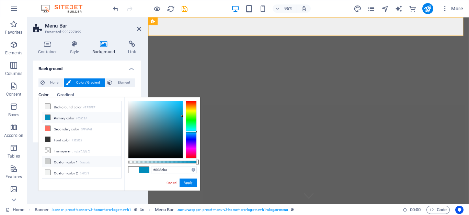
click at [53, 159] on li "Custom color 1 #cacccb" at bounding box center [81, 161] width 79 height 11
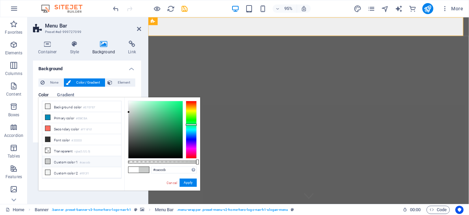
click at [47, 161] on icon at bounding box center [47, 161] width 5 height 5
click at [68, 141] on li "Font color #333333" at bounding box center [81, 139] width 79 height 11
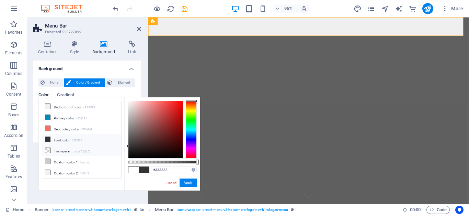
click at [67, 148] on li "Transparent rgba(0,0,0,.0)" at bounding box center [81, 150] width 79 height 11
click at [71, 116] on li "Primary color #008CBA" at bounding box center [81, 117] width 79 height 11
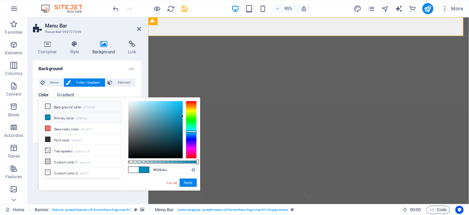
click at [75, 107] on li "Background color #EFEFEF" at bounding box center [81, 106] width 79 height 11
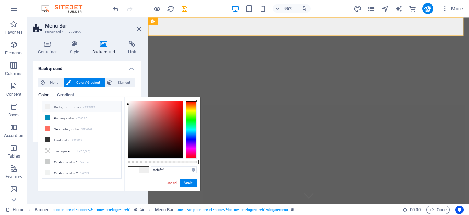
click at [195, 103] on div at bounding box center [191, 130] width 11 height 58
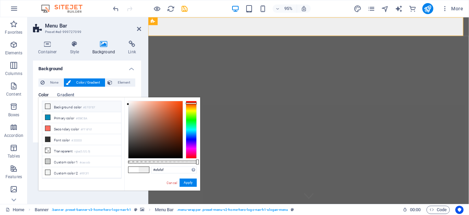
click at [193, 106] on div at bounding box center [191, 130] width 11 height 58
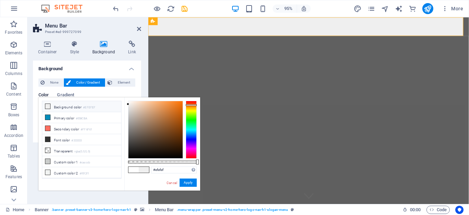
click at [194, 105] on div at bounding box center [191, 130] width 11 height 58
click at [181, 102] on div at bounding box center [155, 129] width 54 height 57
type input "#f87002"
click at [182, 102] on div at bounding box center [182, 102] width 2 height 2
click at [188, 182] on button "Apply" at bounding box center [188, 182] width 17 height 8
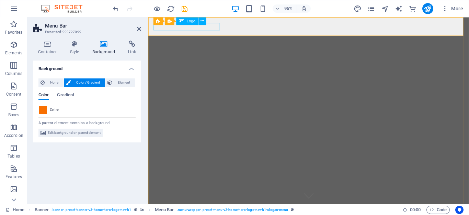
click at [77, 43] on icon at bounding box center [75, 44] width 20 height 7
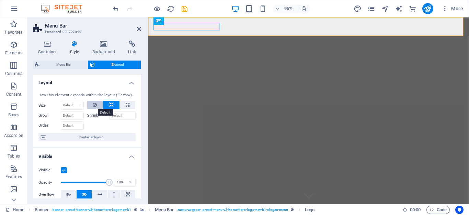
click at [94, 104] on icon at bounding box center [95, 105] width 4 height 8
click at [111, 105] on icon at bounding box center [111, 105] width 5 height 8
drag, startPoint x: 140, startPoint y: 29, endPoint x: 120, endPoint y: 19, distance: 22.0
click at [140, 29] on icon at bounding box center [139, 28] width 4 height 5
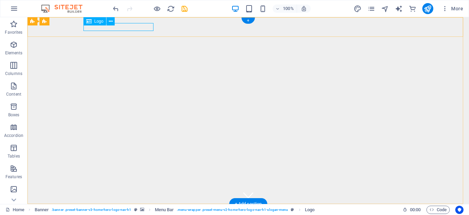
click at [129, 209] on div "PT. [GEOGRAPHIC_DATA]" at bounding box center [248, 213] width 324 height 8
click at [110, 23] on icon at bounding box center [111, 21] width 4 height 7
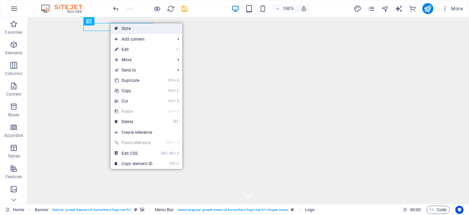
click at [139, 29] on link "Style" at bounding box center [147, 28] width 72 height 10
select select "rem"
select select "preset-menu-v2-home-hero-logo-nav-h1-slogan-menu"
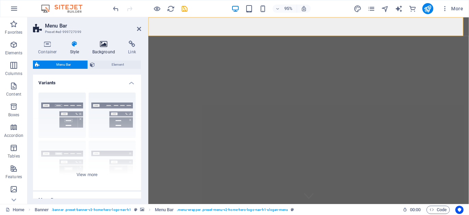
click at [103, 47] on icon at bounding box center [103, 44] width 33 height 7
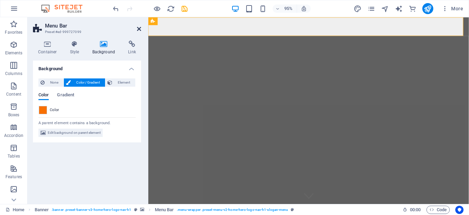
click at [138, 30] on icon at bounding box center [139, 28] width 4 height 5
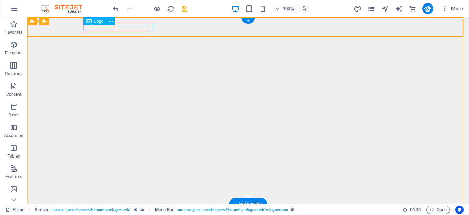
click at [120, 209] on div "PT. [GEOGRAPHIC_DATA]" at bounding box center [248, 213] width 324 height 8
click at [110, 23] on icon at bounding box center [111, 21] width 4 height 7
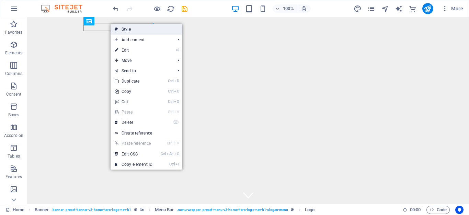
click at [129, 27] on link "Style" at bounding box center [147, 29] width 72 height 10
select select "rem"
select select "preset-menu-v2-home-hero-logo-nav-h1-slogan-menu"
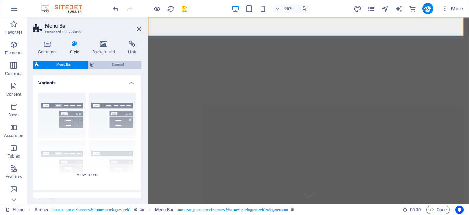
click at [95, 62] on button "Element" at bounding box center [114, 64] width 53 height 8
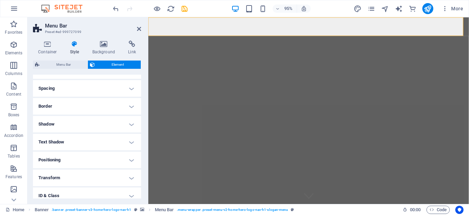
scroll to position [137, 0]
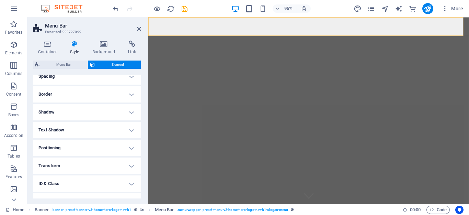
click at [128, 129] on h4 "Text Shadow" at bounding box center [87, 130] width 108 height 16
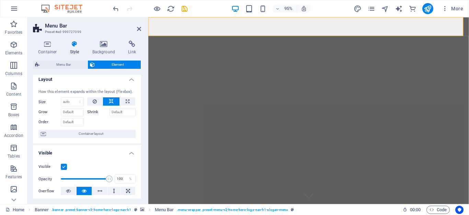
scroll to position [0, 0]
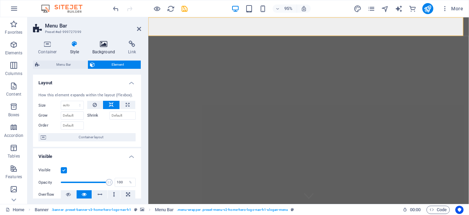
click at [101, 46] on icon at bounding box center [103, 44] width 33 height 7
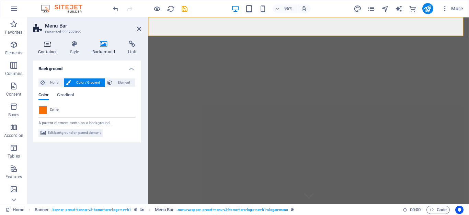
click at [49, 49] on h4 "Container" at bounding box center [49, 48] width 32 height 14
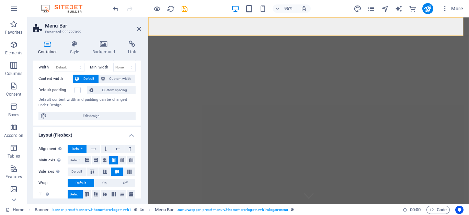
scroll to position [34, 0]
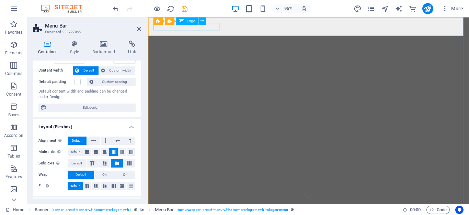
click at [138, 27] on icon at bounding box center [139, 28] width 4 height 5
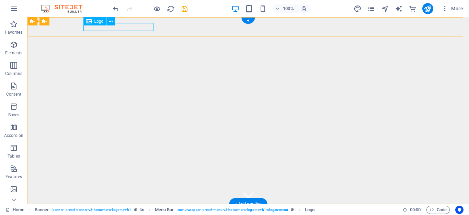
click at [138, 209] on div "PT. [GEOGRAPHIC_DATA]" at bounding box center [248, 213] width 324 height 8
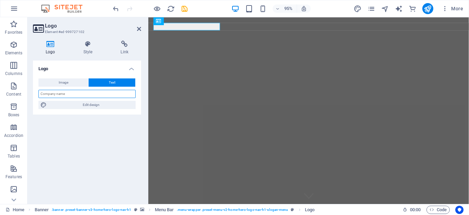
click at [100, 94] on input "text" at bounding box center [86, 94] width 97 height 8
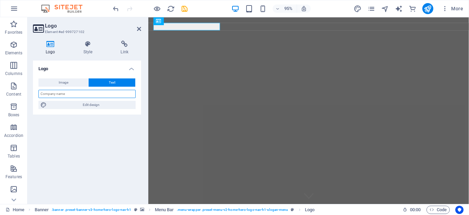
click at [78, 93] on input "text" at bounding box center [86, 94] width 97 height 8
drag, startPoint x: 43, startPoint y: 104, endPoint x: 109, endPoint y: 159, distance: 85.3
click at [43, 104] on icon at bounding box center [44, 105] width 6 height 8
select select "rem"
select select "700"
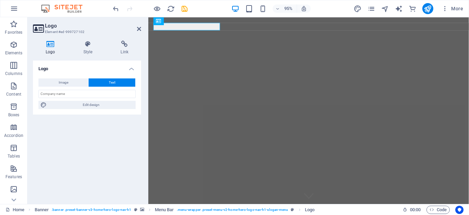
select select "px"
select select "rem"
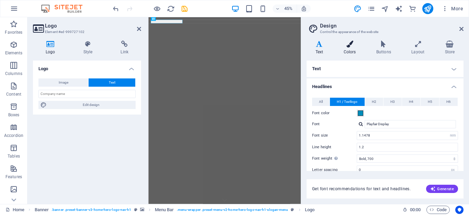
click at [352, 45] on icon at bounding box center [350, 44] width 30 height 7
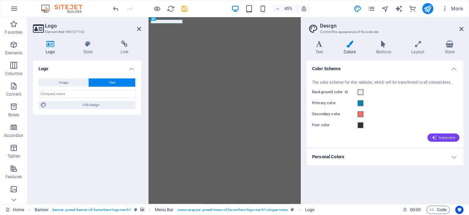
click at [441, 137] on span "Generate" at bounding box center [444, 137] width 24 height 5
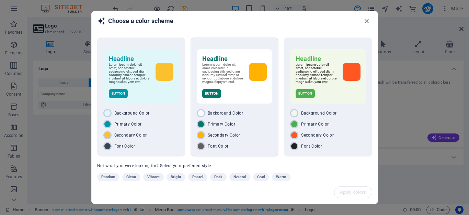
click at [256, 53] on div "Headline Lorem ipsum dolor sit amet, consetetur sadipscing elitr, sed diam nonu…" at bounding box center [235, 76] width 76 height 54
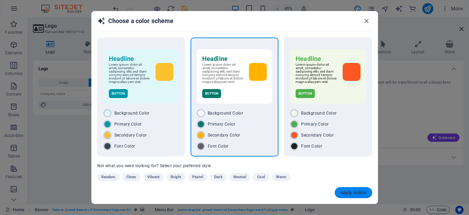
click at [356, 194] on span "Apply colors" at bounding box center [353, 192] width 26 height 5
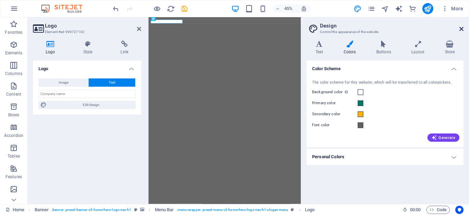
drag, startPoint x: 462, startPoint y: 29, endPoint x: 325, endPoint y: 11, distance: 138.1
click at [462, 29] on icon at bounding box center [461, 28] width 4 height 5
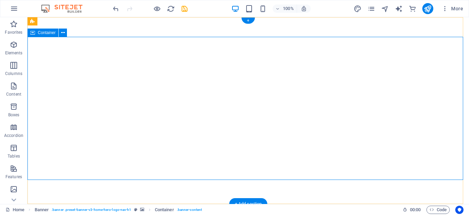
click at [61, 31] on icon at bounding box center [63, 32] width 4 height 7
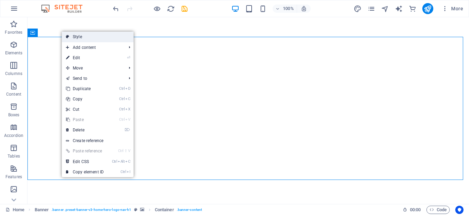
click at [90, 36] on link "Style" at bounding box center [98, 37] width 72 height 10
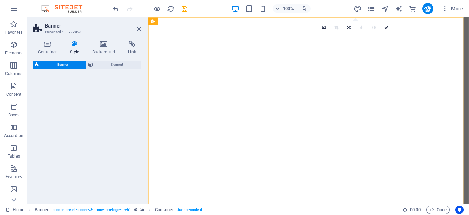
select select "preset-banner-v3-home-hero-logo-nav-h1"
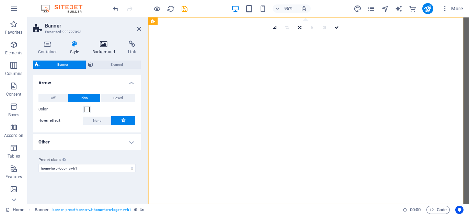
click at [103, 46] on icon at bounding box center [103, 44] width 33 height 7
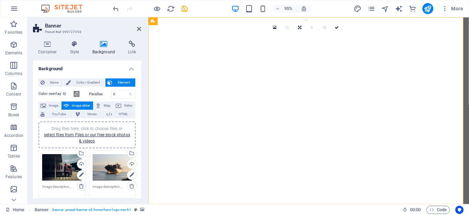
click at [81, 186] on icon at bounding box center [81, 185] width 5 height 5
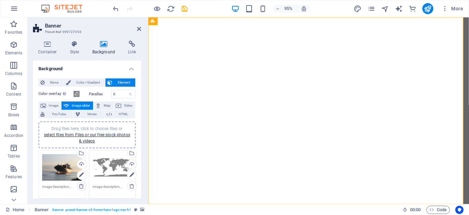
click at [81, 186] on icon at bounding box center [81, 185] width 5 height 5
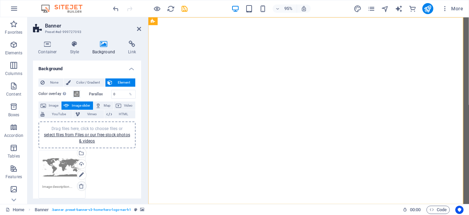
click at [81, 186] on icon at bounding box center [81, 185] width 5 height 5
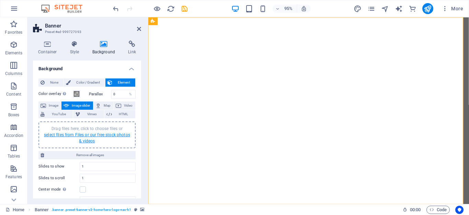
click at [82, 139] on link "select files from Files or our free stock photos & videos" at bounding box center [87, 137] width 86 height 11
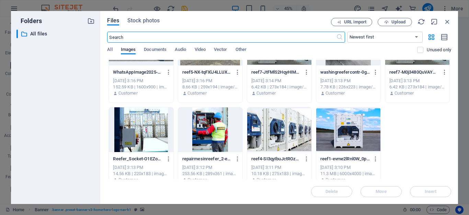
scroll to position [136, 0]
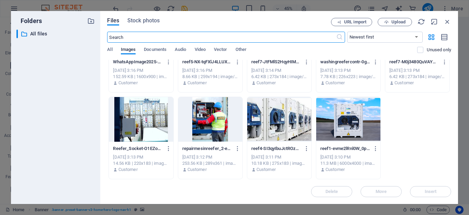
click at [349, 121] on div at bounding box center [348, 119] width 64 height 45
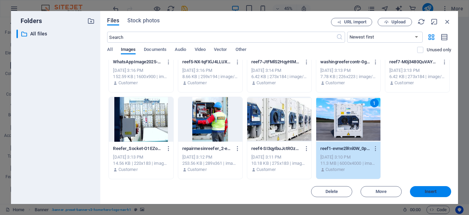
click at [423, 191] on span "Insert" at bounding box center [431, 191] width 36 height 4
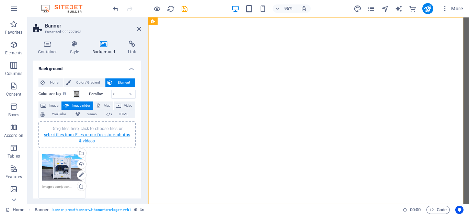
click at [84, 141] on link "select files from Files or our free stock photos & videos" at bounding box center [87, 137] width 86 height 11
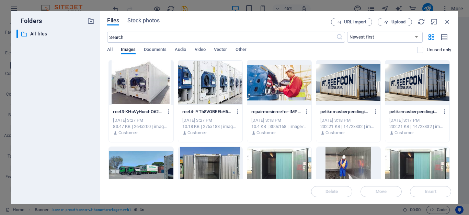
click at [344, 89] on div at bounding box center [348, 82] width 64 height 45
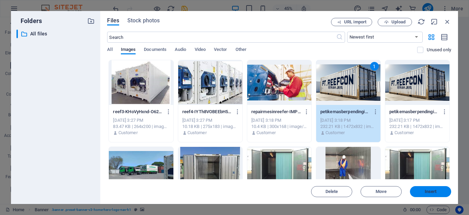
click at [428, 192] on span "Insert" at bounding box center [431, 191] width 12 height 4
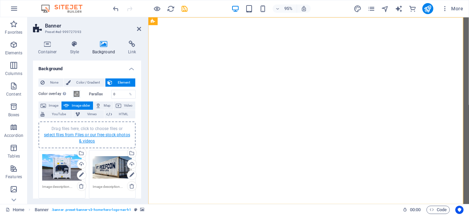
click at [89, 135] on link "select files from Files or our free stock photos & videos" at bounding box center [87, 137] width 86 height 11
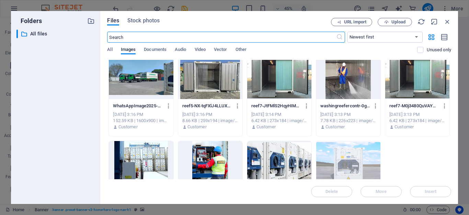
scroll to position [103, 0]
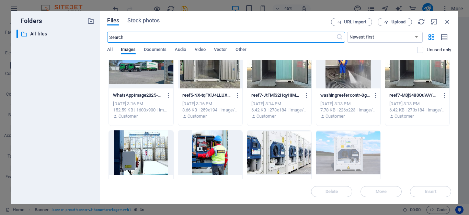
click at [127, 71] on div at bounding box center [141, 66] width 64 height 45
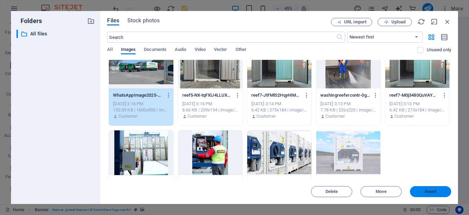
click at [428, 190] on span "Insert" at bounding box center [431, 191] width 12 height 4
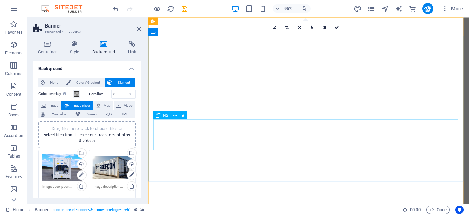
click at [174, 114] on icon at bounding box center [174, 115] width 3 height 7
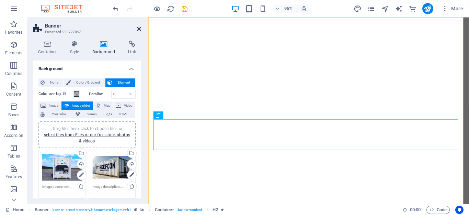
click at [137, 28] on icon at bounding box center [139, 28] width 4 height 5
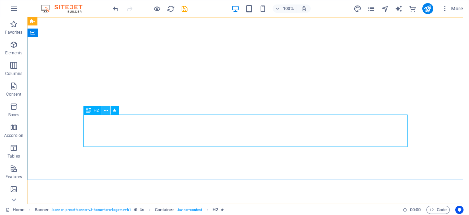
click at [107, 111] on icon at bounding box center [106, 110] width 4 height 7
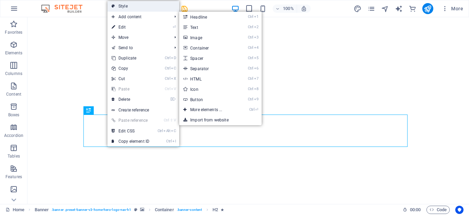
click at [127, 7] on link "Style" at bounding box center [143, 6] width 72 height 10
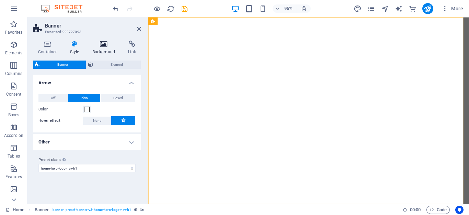
click at [111, 49] on h4 "Background" at bounding box center [105, 48] width 36 height 14
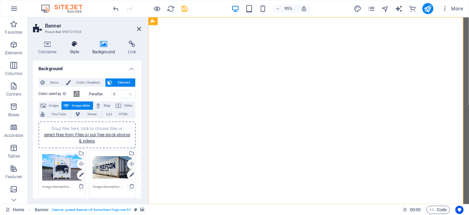
click at [77, 46] on icon at bounding box center [75, 44] width 20 height 7
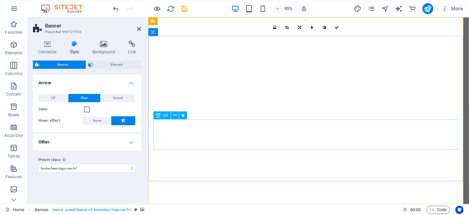
click at [159, 116] on icon at bounding box center [158, 115] width 4 height 8
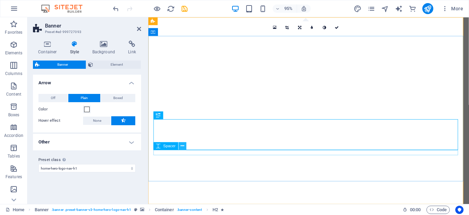
click at [181, 147] on icon at bounding box center [182, 145] width 3 height 7
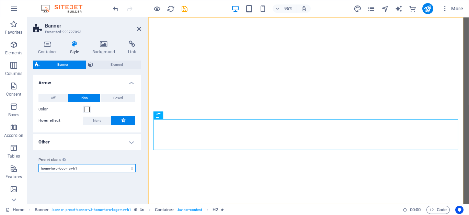
click at [132, 168] on select "default home-hero-logo-nav-h1-slogan home-hero-logo-nav-h1 home-logo-nav-h1-ima…" at bounding box center [86, 168] width 97 height 8
click at [38, 164] on select "default home-hero-logo-nav-h1-slogan home-hero-logo-nav-h1 home-logo-nav-h1-ima…" at bounding box center [86, 168] width 97 height 8
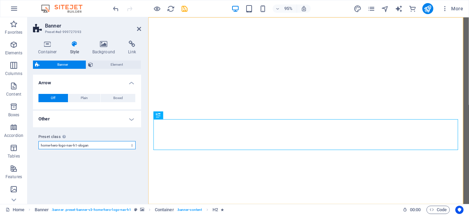
click at [133, 145] on select "default home-hero-logo-nav-h1-slogan home-hero-logo-nav-h1 home-logo-nav-h1-ima…" at bounding box center [86, 145] width 97 height 8
click at [38, 141] on select "default home-hero-logo-nav-h1-slogan home-hero-logo-nav-h1 home-logo-nav-h1-ima…" at bounding box center [86, 145] width 97 height 8
select select "preset-banner-v3-home-hero-logo-nav-h1"
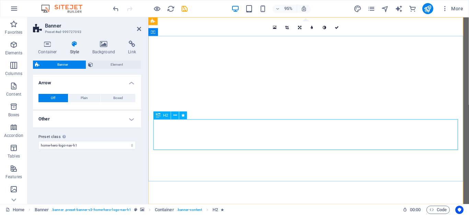
drag, startPoint x: 139, startPoint y: 27, endPoint x: 114, endPoint y: 17, distance: 27.1
click at [139, 27] on icon at bounding box center [139, 28] width 4 height 5
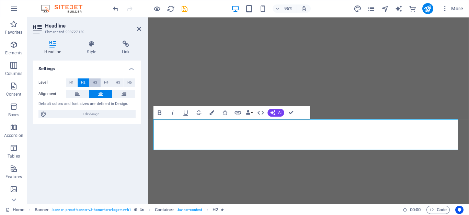
click at [95, 83] on span "H3" at bounding box center [95, 82] width 4 height 8
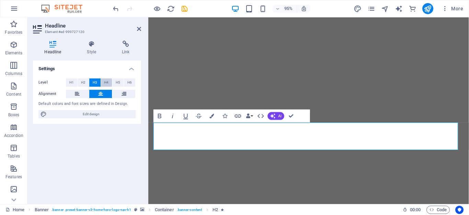
click at [105, 82] on span "H4" at bounding box center [106, 82] width 4 height 8
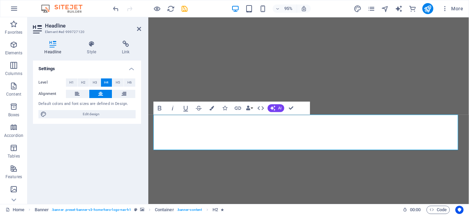
click at [88, 147] on div "Settings Level H1 H2 H3 H4 H5 H6 Alignment Default colors and font sizes are de…" at bounding box center [87, 129] width 108 height 138
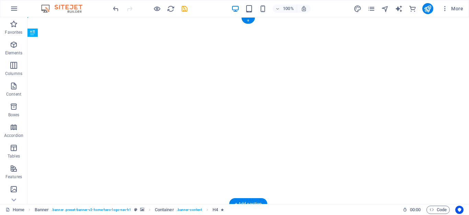
drag, startPoint x: 392, startPoint y: 140, endPoint x: 397, endPoint y: 150, distance: 10.8
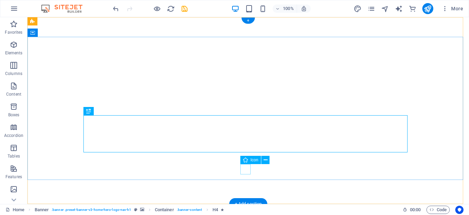
click at [245, 188] on figure at bounding box center [248, 193] width 10 height 10
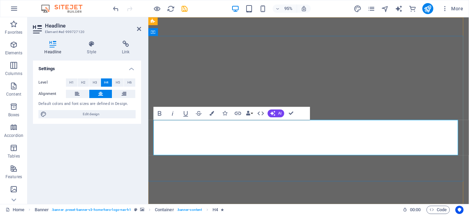
drag, startPoint x: 249, startPoint y: 131, endPoint x: 387, endPoint y: 133, distance: 138.1
click at [94, 86] on span "H3" at bounding box center [95, 82] width 4 height 8
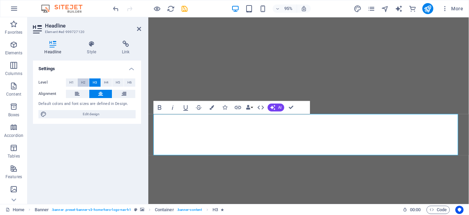
click at [83, 83] on span "H2" at bounding box center [83, 82] width 4 height 8
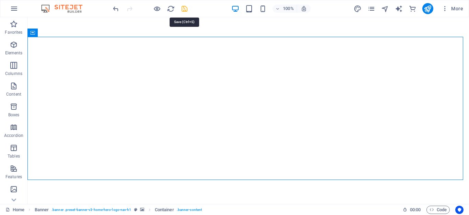
drag, startPoint x: 182, startPoint y: 9, endPoint x: 173, endPoint y: 31, distance: 23.7
click at [182, 9] on icon "save" at bounding box center [185, 9] width 8 height 8
checkbox input "false"
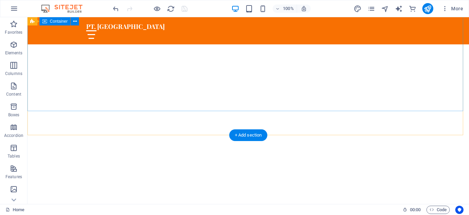
scroll to position [0, 0]
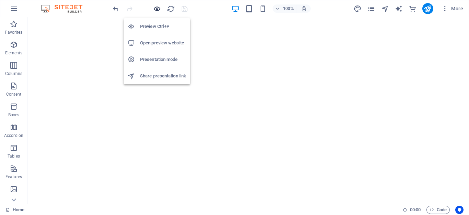
click at [157, 9] on icon "button" at bounding box center [157, 9] width 8 height 8
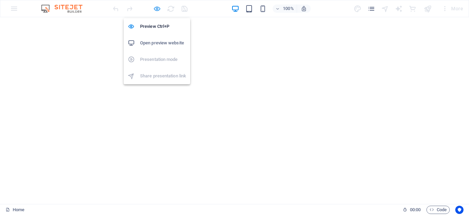
click at [158, 10] on icon "button" at bounding box center [157, 9] width 8 height 8
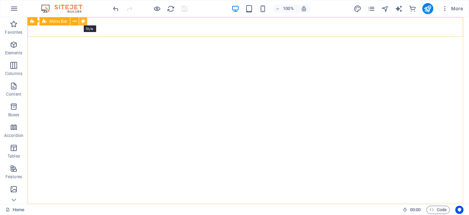
click at [82, 22] on icon at bounding box center [83, 21] width 4 height 7
select select "rem"
select select "preset-menu-v2-home-hero-logo-nav-h1-slogan-menu"
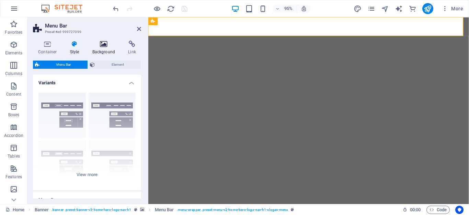
click at [98, 46] on icon at bounding box center [103, 44] width 33 height 7
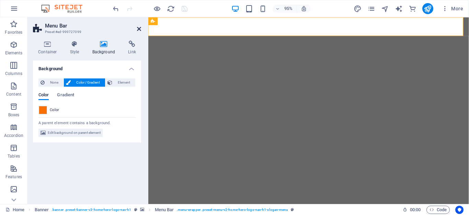
click at [138, 29] on icon at bounding box center [139, 28] width 4 height 5
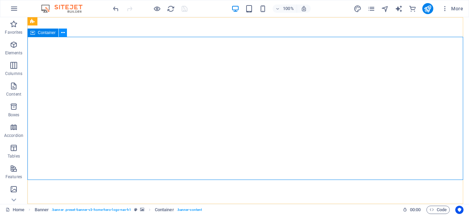
click at [63, 33] on icon at bounding box center [63, 32] width 4 height 7
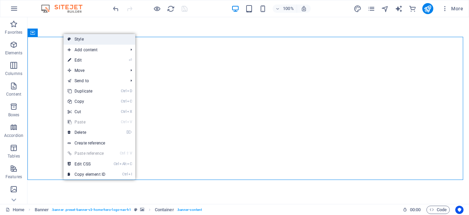
click at [80, 38] on link "Style" at bounding box center [100, 39] width 72 height 10
select select "preset-banner-v3-home-hero-logo-nav-h1"
select select "ms"
select select "s"
select select "progressive"
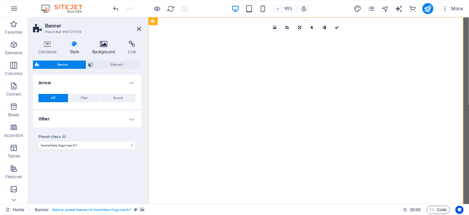
click at [106, 49] on h4 "Background" at bounding box center [105, 48] width 36 height 14
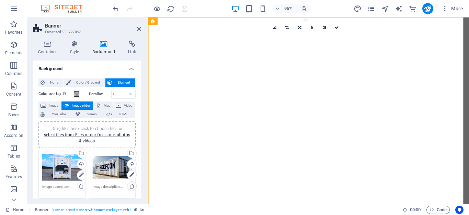
click at [130, 187] on icon at bounding box center [131, 185] width 5 height 5
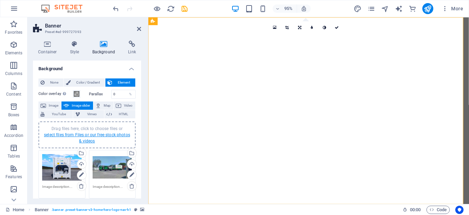
drag, startPoint x: 108, startPoint y: 134, endPoint x: 47, endPoint y: 263, distance: 142.9
click at [108, 134] on link "select files from Files or our free stock photos & videos" at bounding box center [87, 137] width 86 height 11
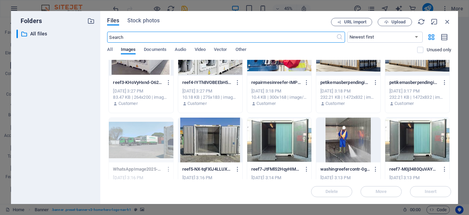
scroll to position [34, 0]
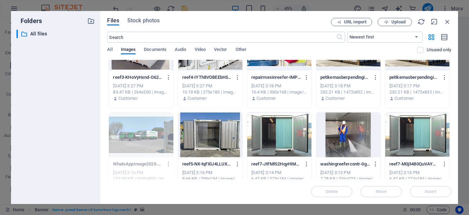
click at [342, 140] on div at bounding box center [348, 134] width 64 height 45
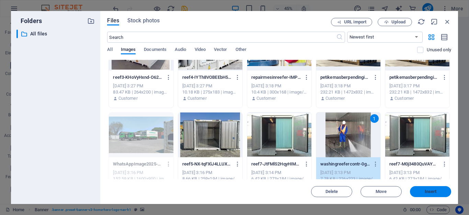
click at [419, 192] on span "Insert" at bounding box center [431, 191] width 36 height 4
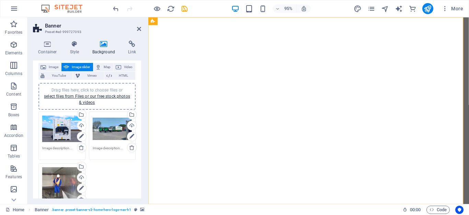
scroll to position [69, 0]
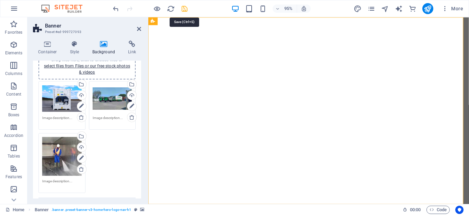
click at [183, 8] on icon "save" at bounding box center [185, 9] width 8 height 8
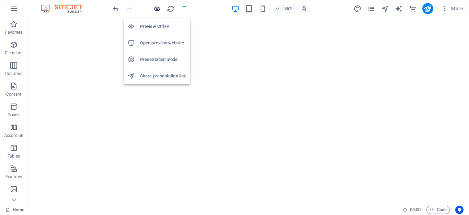
checkbox input "false"
click at [155, 6] on icon "button" at bounding box center [157, 9] width 8 height 8
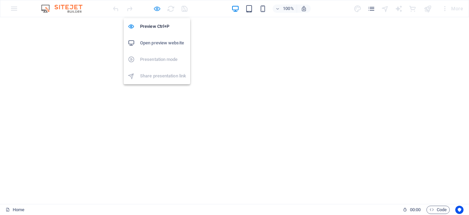
click at [156, 9] on icon "button" at bounding box center [157, 9] width 8 height 8
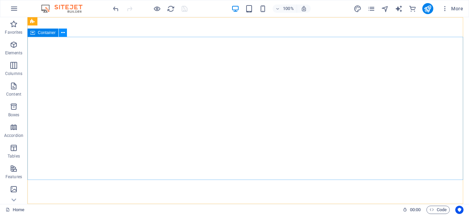
click at [62, 33] on icon at bounding box center [63, 32] width 4 height 7
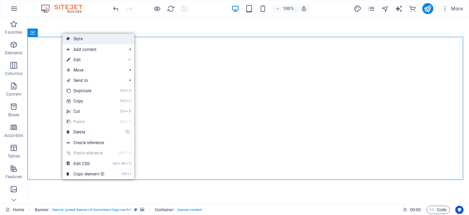
click at [73, 39] on link "Style" at bounding box center [99, 39] width 72 height 10
select select "preset-banner-v3-home-hero-logo-nav-h1"
select select "ms"
select select "s"
select select "progressive"
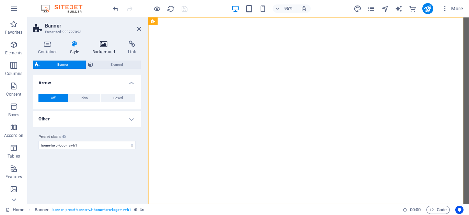
click at [104, 49] on h4 "Background" at bounding box center [105, 48] width 36 height 14
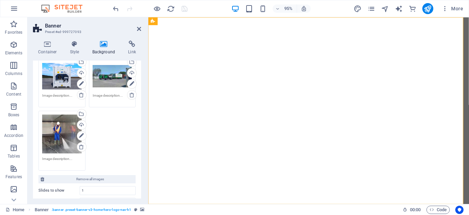
scroll to position [103, 0]
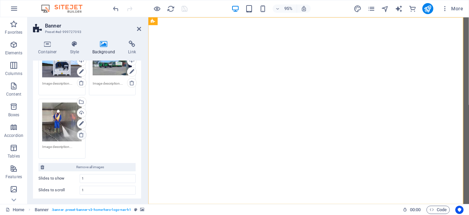
drag, startPoint x: 79, startPoint y: 136, endPoint x: 21, endPoint y: 168, distance: 66.1
click at [79, 136] on icon at bounding box center [81, 134] width 5 height 5
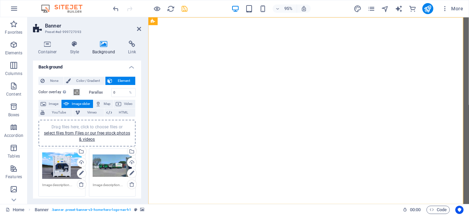
scroll to position [0, 0]
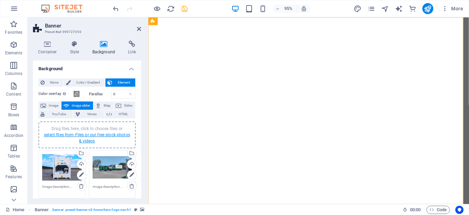
click at [108, 132] on link "select files from Files or our free stock photos & videos" at bounding box center [87, 137] width 86 height 11
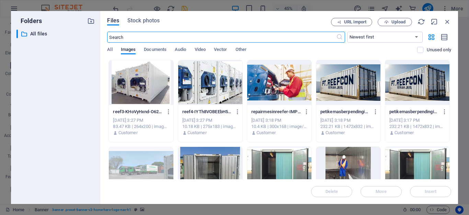
scroll to position [69, 0]
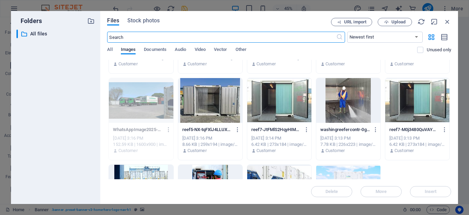
click at [276, 100] on div at bounding box center [279, 100] width 64 height 45
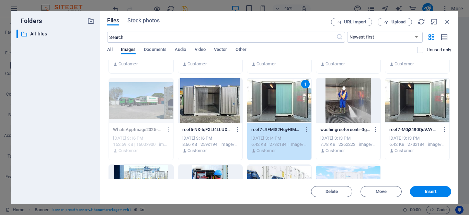
click at [276, 100] on div "1" at bounding box center [279, 100] width 64 height 45
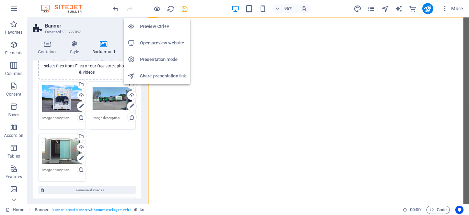
click at [156, 23] on h6 "Preview Ctrl+P" at bounding box center [163, 26] width 46 height 8
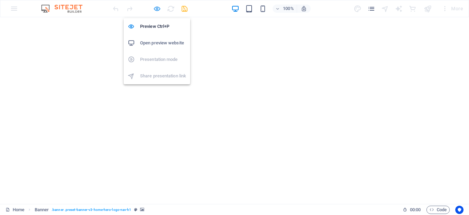
click at [159, 9] on icon "button" at bounding box center [157, 9] width 8 height 8
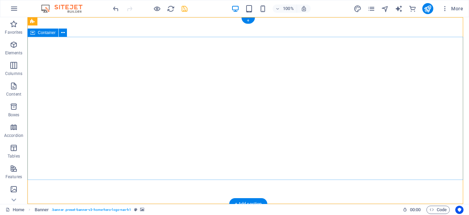
click at [60, 32] on button at bounding box center [63, 33] width 8 height 8
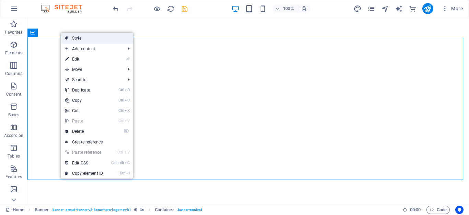
click at [77, 37] on link "Style" at bounding box center [97, 38] width 72 height 10
select select "preset-banner-v3-home-hero-logo-nav-h1"
select select "ms"
select select "s"
select select "progressive"
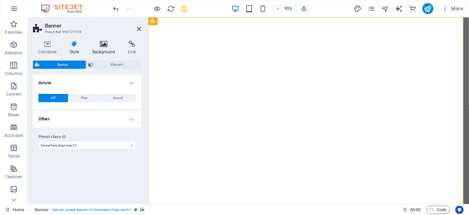
click at [106, 45] on icon at bounding box center [103, 44] width 33 height 7
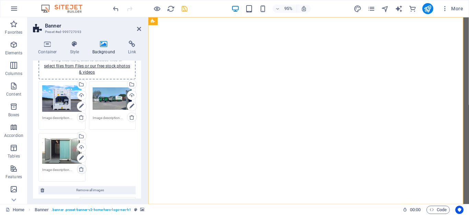
click at [81, 168] on icon at bounding box center [81, 168] width 5 height 5
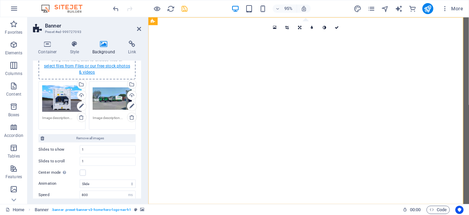
click at [91, 69] on link "select files from Files or our free stock photos & videos" at bounding box center [87, 69] width 86 height 11
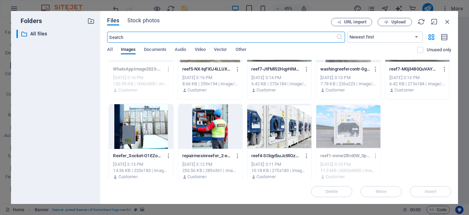
scroll to position [136, 0]
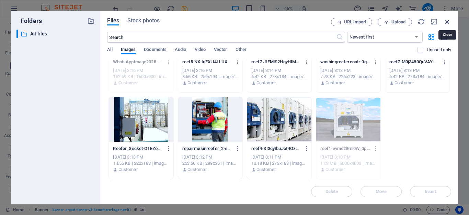
click at [446, 21] on icon "button" at bounding box center [448, 22] width 8 height 8
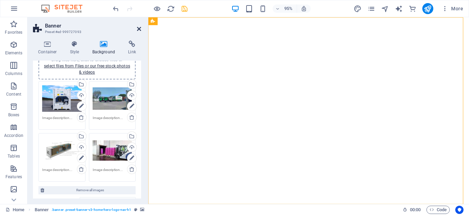
click at [138, 29] on icon at bounding box center [139, 28] width 4 height 5
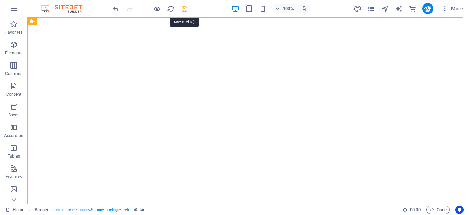
click at [183, 10] on icon "save" at bounding box center [185, 9] width 8 height 8
checkbox input "false"
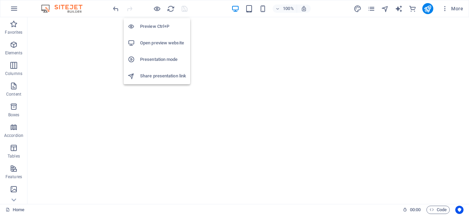
click at [153, 26] on h6 "Preview Ctrl+P" at bounding box center [163, 26] width 46 height 8
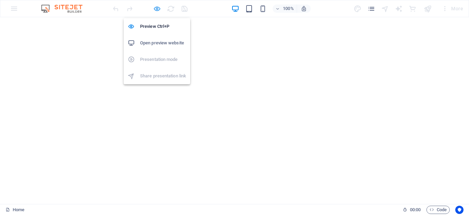
click at [155, 9] on icon "button" at bounding box center [157, 9] width 8 height 8
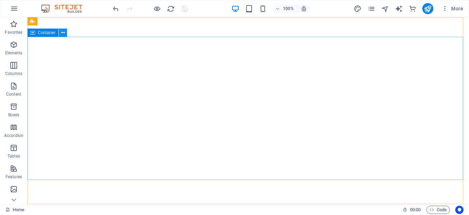
click at [64, 35] on icon at bounding box center [63, 32] width 4 height 7
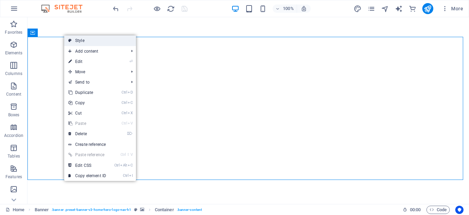
click at [79, 41] on link "Style" at bounding box center [100, 40] width 72 height 10
select select "preset-banner-v3-home-hero-logo-nav-h1"
select select "ms"
select select "s"
select select "progressive"
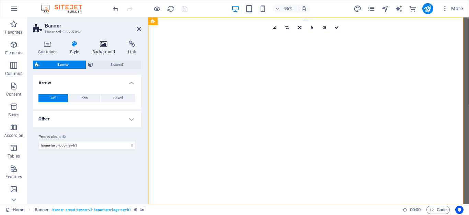
click at [108, 47] on icon at bounding box center [103, 44] width 33 height 7
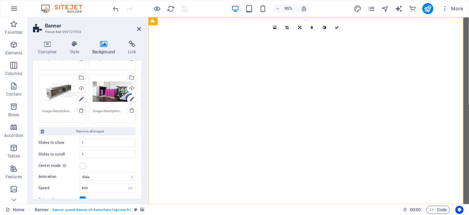
scroll to position [137, 0]
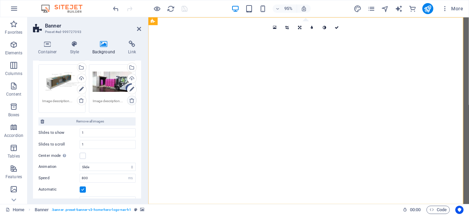
click at [132, 101] on icon at bounding box center [131, 100] width 5 height 5
click at [79, 100] on icon at bounding box center [81, 100] width 5 height 5
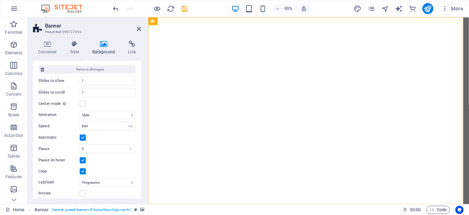
click at [145, 75] on div "Container Style Background Link Size Height Default px rem % vh vw Min. height …" at bounding box center [86, 119] width 119 height 169
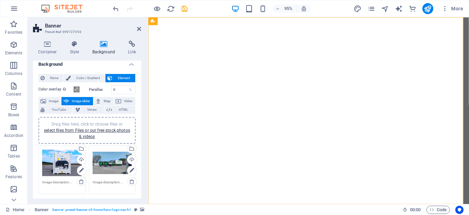
scroll to position [0, 0]
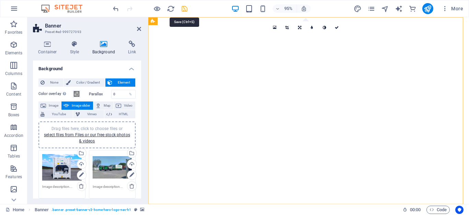
click at [184, 11] on icon "save" at bounding box center [185, 9] width 8 height 8
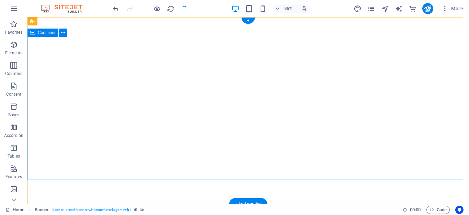
checkbox input "false"
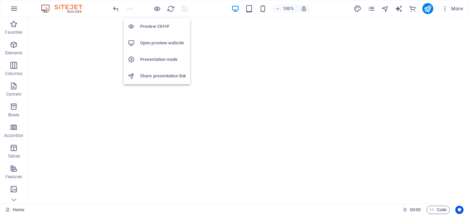
click at [150, 24] on h6 "Preview Ctrl+P" at bounding box center [163, 26] width 46 height 8
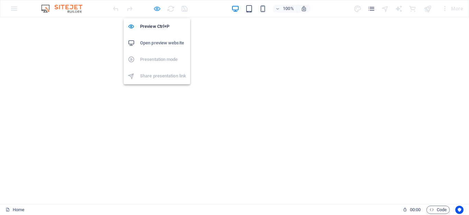
click at [156, 10] on icon "button" at bounding box center [157, 9] width 8 height 8
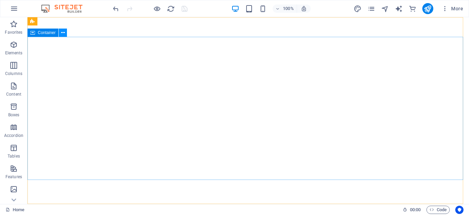
click at [64, 32] on icon at bounding box center [63, 32] width 4 height 7
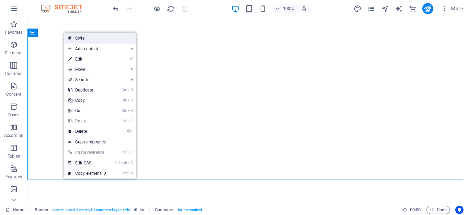
click at [100, 40] on link "Style" at bounding box center [100, 38] width 72 height 10
select select "preset-banner-v3-home-hero-logo-nav-h1"
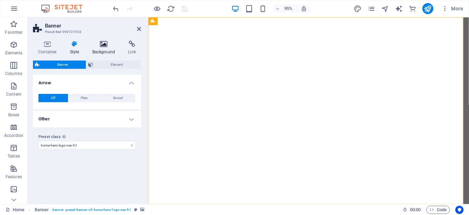
click at [107, 41] on icon at bounding box center [103, 44] width 33 height 7
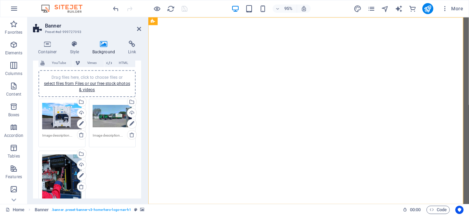
scroll to position [69, 0]
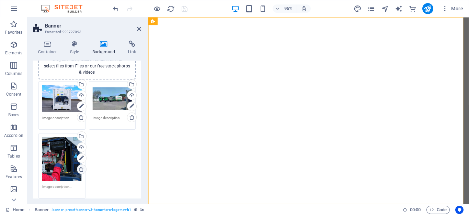
click at [79, 169] on icon at bounding box center [81, 168] width 5 height 5
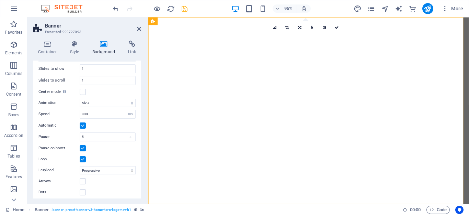
scroll to position [153, 0]
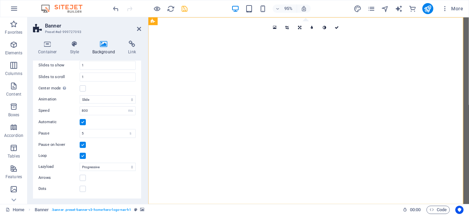
click at [102, 183] on div "Animation Slide Fade Speed 800 s ms Automatic Pause 5 s ms Pause on hover Loop …" at bounding box center [86, 142] width 97 height 100
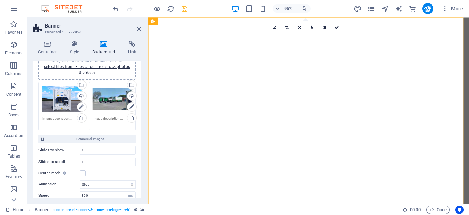
scroll to position [69, 0]
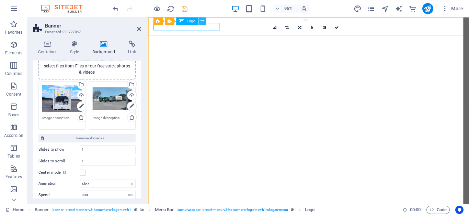
click at [204, 21] on icon at bounding box center [202, 21] width 3 height 7
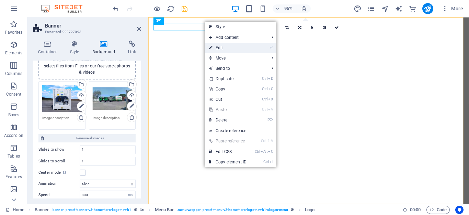
click at [223, 48] on link "⏎ Edit" at bounding box center [228, 48] width 46 height 10
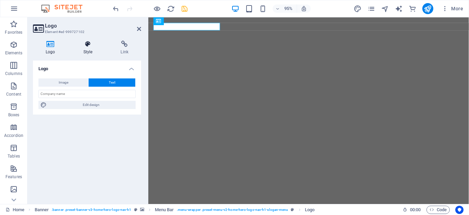
click at [87, 42] on icon at bounding box center [88, 44] width 35 height 7
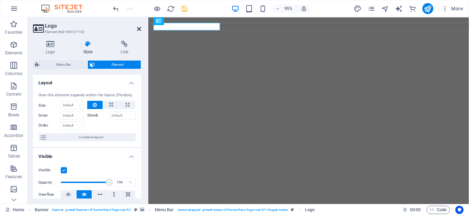
click at [138, 30] on icon at bounding box center [139, 28] width 4 height 5
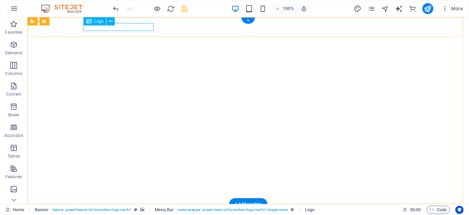
click at [125, 209] on div "PT. [GEOGRAPHIC_DATA]" at bounding box center [248, 213] width 324 height 8
click at [149, 209] on div "PT. [GEOGRAPHIC_DATA]" at bounding box center [248, 213] width 324 height 8
click at [109, 21] on icon at bounding box center [111, 21] width 4 height 7
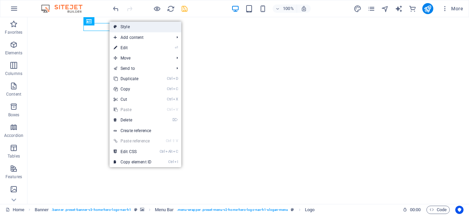
drag, startPoint x: 145, startPoint y: 29, endPoint x: 14, endPoint y: 90, distance: 144.6
click at [145, 29] on link "Style" at bounding box center [146, 27] width 72 height 10
select select "rem"
select select "preset-menu-v2-home-hero-logo-nav-h1-slogan-menu"
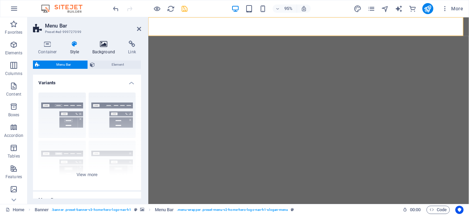
click at [105, 43] on icon at bounding box center [103, 44] width 33 height 7
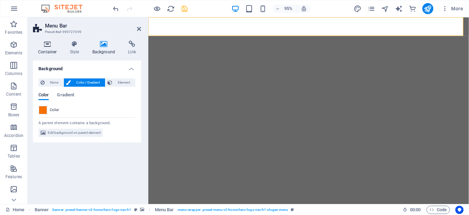
click at [48, 47] on icon at bounding box center [47, 44] width 29 height 7
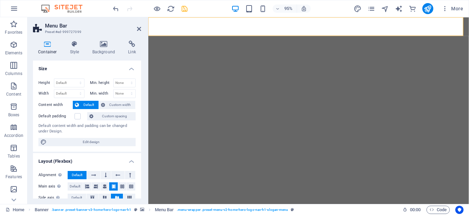
click at [135, 28] on h2 "Menu Bar" at bounding box center [93, 26] width 96 height 6
click at [137, 30] on icon at bounding box center [139, 28] width 4 height 5
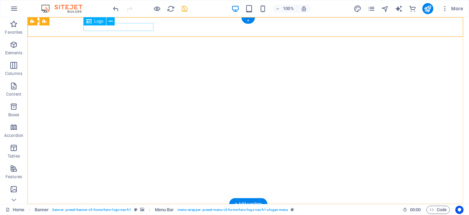
click at [135, 209] on div "PT. [GEOGRAPHIC_DATA]" at bounding box center [248, 213] width 324 height 8
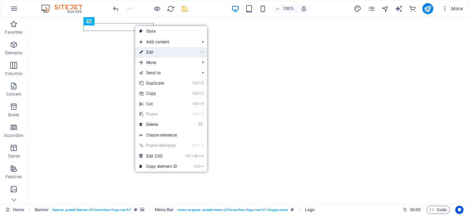
click at [150, 52] on link "⏎ Edit" at bounding box center [158, 52] width 46 height 10
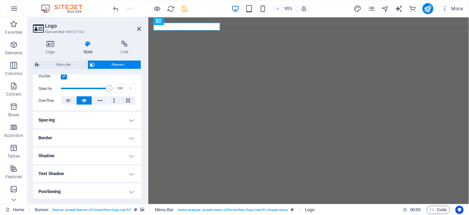
scroll to position [103, 0]
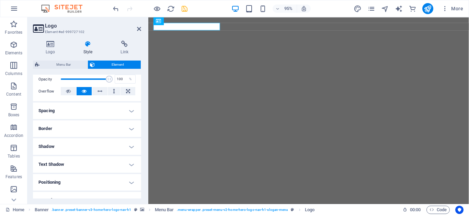
click at [131, 163] on h4 "Text Shadow" at bounding box center [87, 164] width 108 height 16
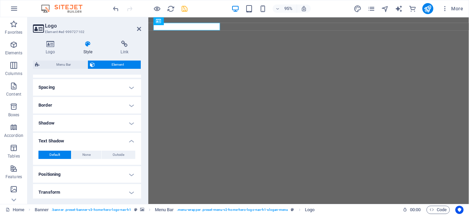
scroll to position [137, 0]
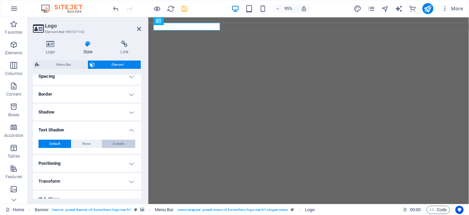
click at [116, 143] on span "Outside" at bounding box center [119, 143] width 12 height 8
type input "rgba(0, 0, 0, 0.2)"
type input "2"
type input "4"
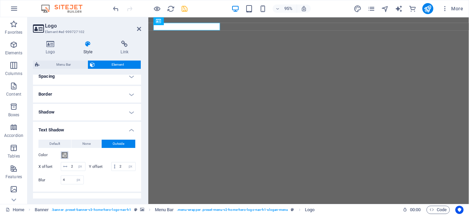
click at [64, 155] on span at bounding box center [64, 154] width 5 height 5
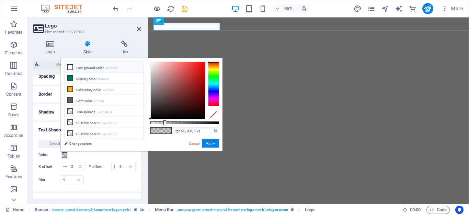
click at [77, 68] on li "Background color #FFFFFF" at bounding box center [104, 67] width 79 height 11
type input "#ffffff"
click at [208, 141] on button "Apply" at bounding box center [210, 143] width 17 height 8
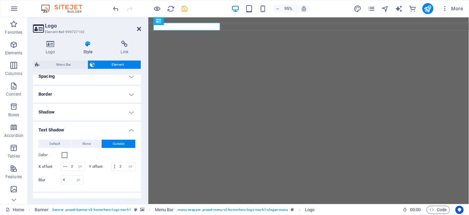
click at [139, 30] on icon at bounding box center [139, 28] width 4 height 5
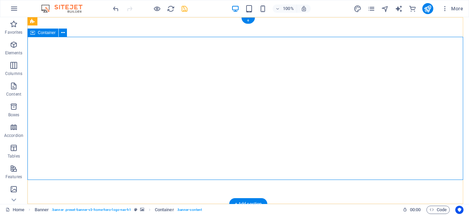
click at [64, 31] on icon at bounding box center [63, 32] width 4 height 7
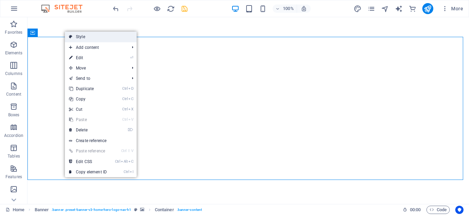
click at [94, 39] on link "Style" at bounding box center [101, 37] width 72 height 10
select select "preset-banner-v3-home-hero-logo-nav-h1"
select select "ms"
select select "s"
select select "progressive"
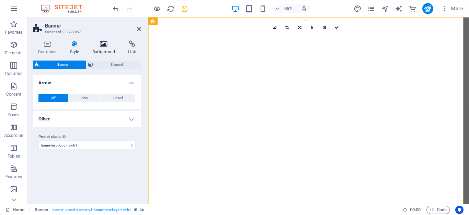
click at [103, 44] on icon at bounding box center [103, 44] width 33 height 7
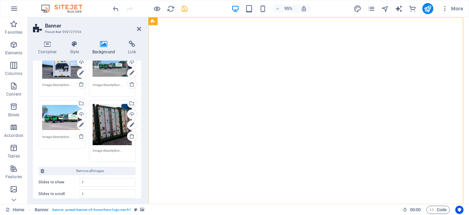
scroll to position [103, 0]
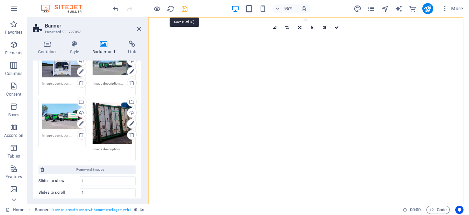
click at [187, 9] on icon "save" at bounding box center [185, 9] width 8 height 8
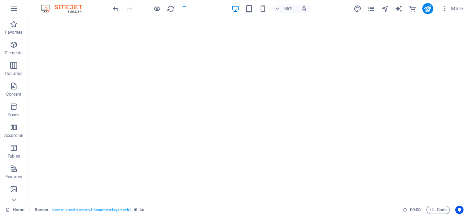
checkbox input "false"
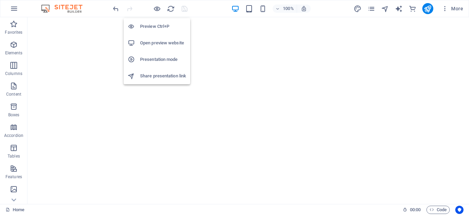
click at [150, 27] on h6 "Preview Ctrl+P" at bounding box center [163, 26] width 46 height 8
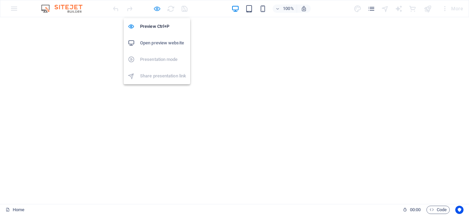
click at [157, 9] on icon "button" at bounding box center [157, 9] width 8 height 8
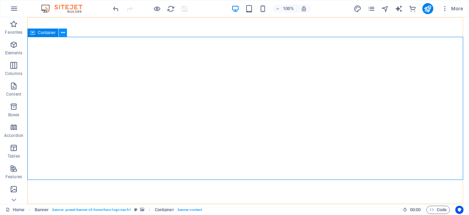
click at [64, 33] on icon at bounding box center [63, 32] width 4 height 7
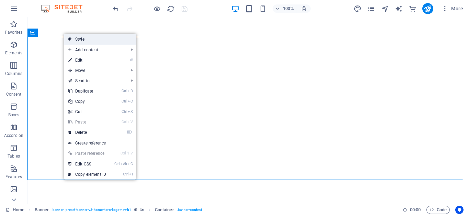
click at [79, 37] on link "Style" at bounding box center [100, 39] width 72 height 10
select select "preset-banner-v3-home-hero-logo-nav-h1"
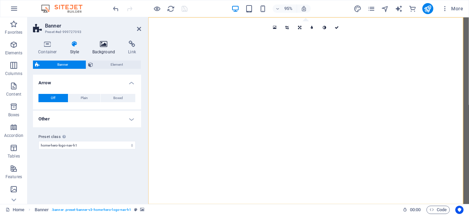
click at [101, 49] on h4 "Background" at bounding box center [105, 48] width 36 height 14
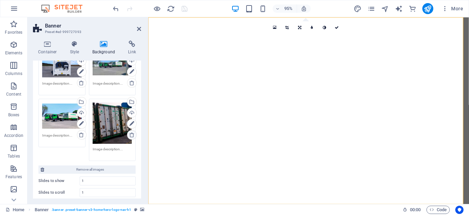
click at [131, 135] on icon at bounding box center [131, 134] width 5 height 5
